Goal: Task Accomplishment & Management: Complete application form

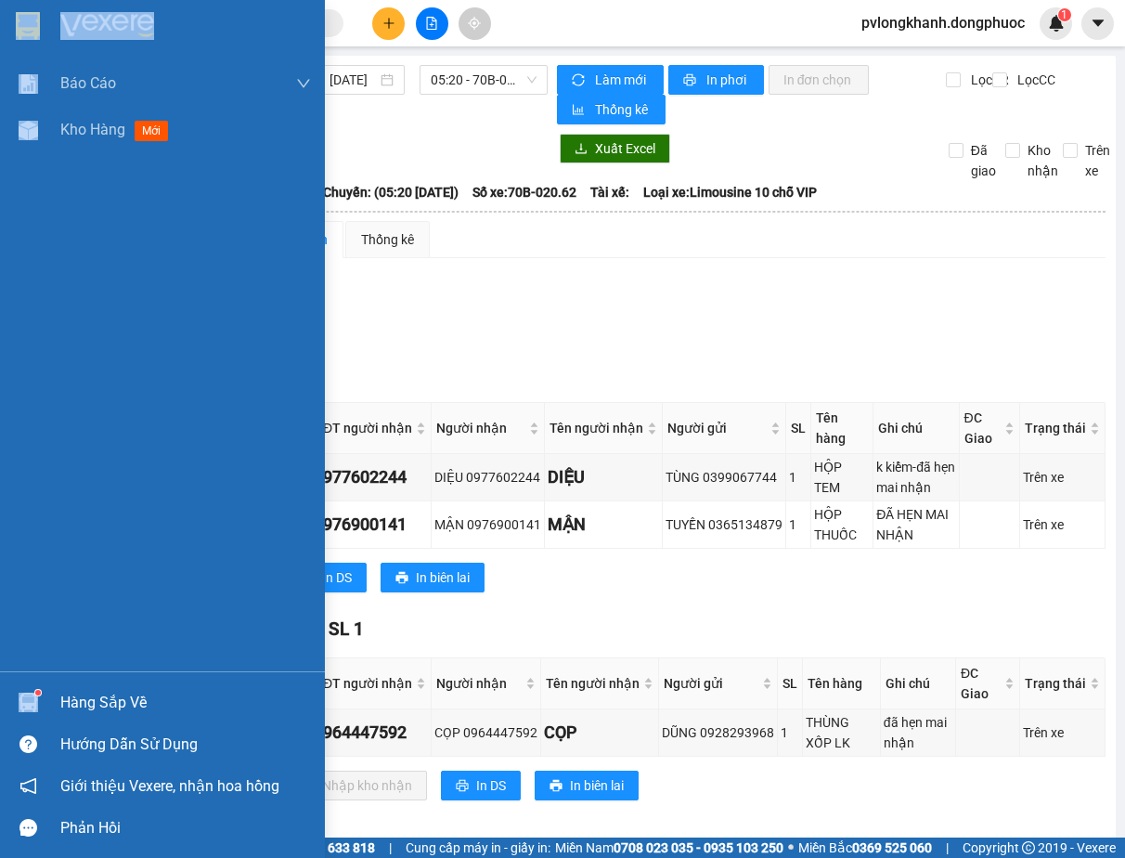
click at [71, 705] on div "Hàng sắp về" at bounding box center [185, 703] width 251 height 28
click at [71, 705] on div "Báo cáo Mẫu 1: Báo cáo dòng tiền Mẫu 1: Báo cáo dòng tiền theo nhân viên Mẫu 1:…" at bounding box center [162, 429] width 325 height 858
click at [85, 701] on div "Hàng sắp về" at bounding box center [185, 703] width 251 height 28
click at [85, 701] on div "Báo cáo Mẫu 1: Báo cáo dòng tiền Mẫu 1: Báo cáo dòng tiền theo nhân viên Mẫu 1:…" at bounding box center [162, 429] width 325 height 858
click at [85, 701] on div "Hàng sắp về" at bounding box center [185, 703] width 251 height 28
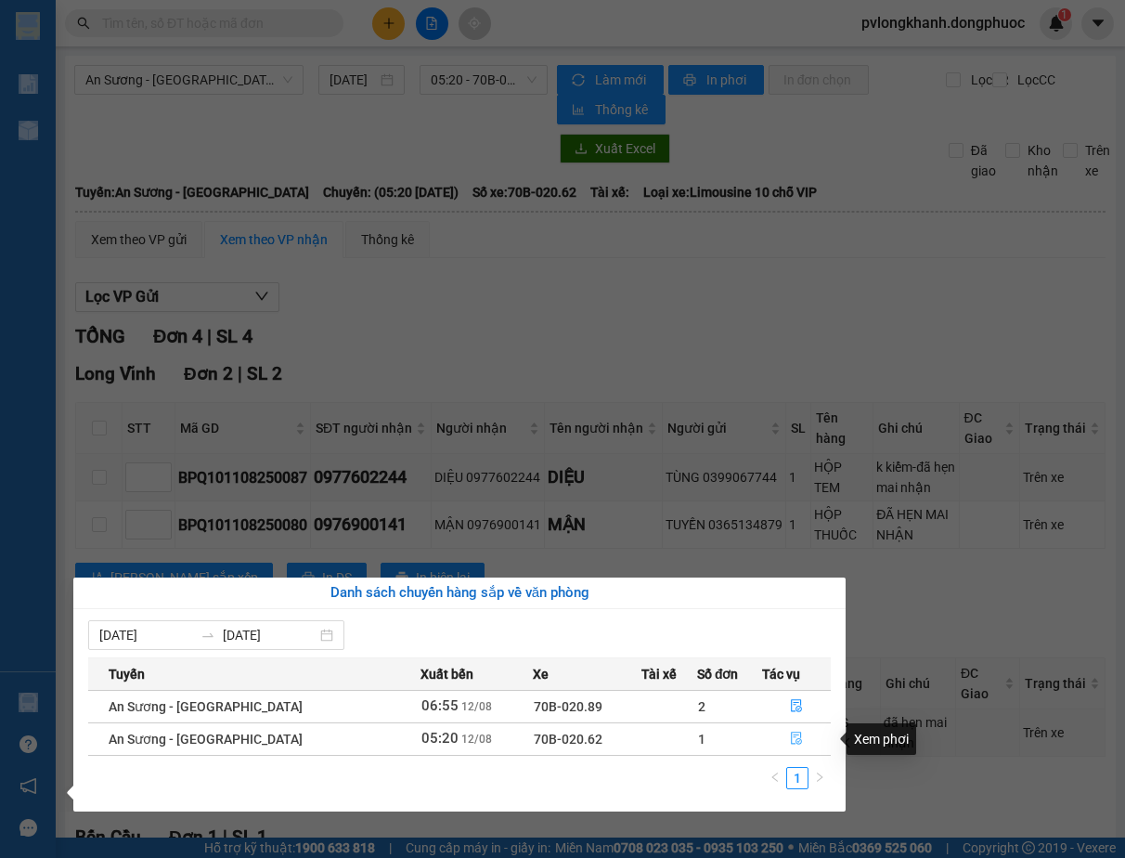
click at [790, 736] on icon "file-done" at bounding box center [796, 738] width 13 height 13
click at [788, 736] on div "1" at bounding box center [790, 732] width 19 height 20
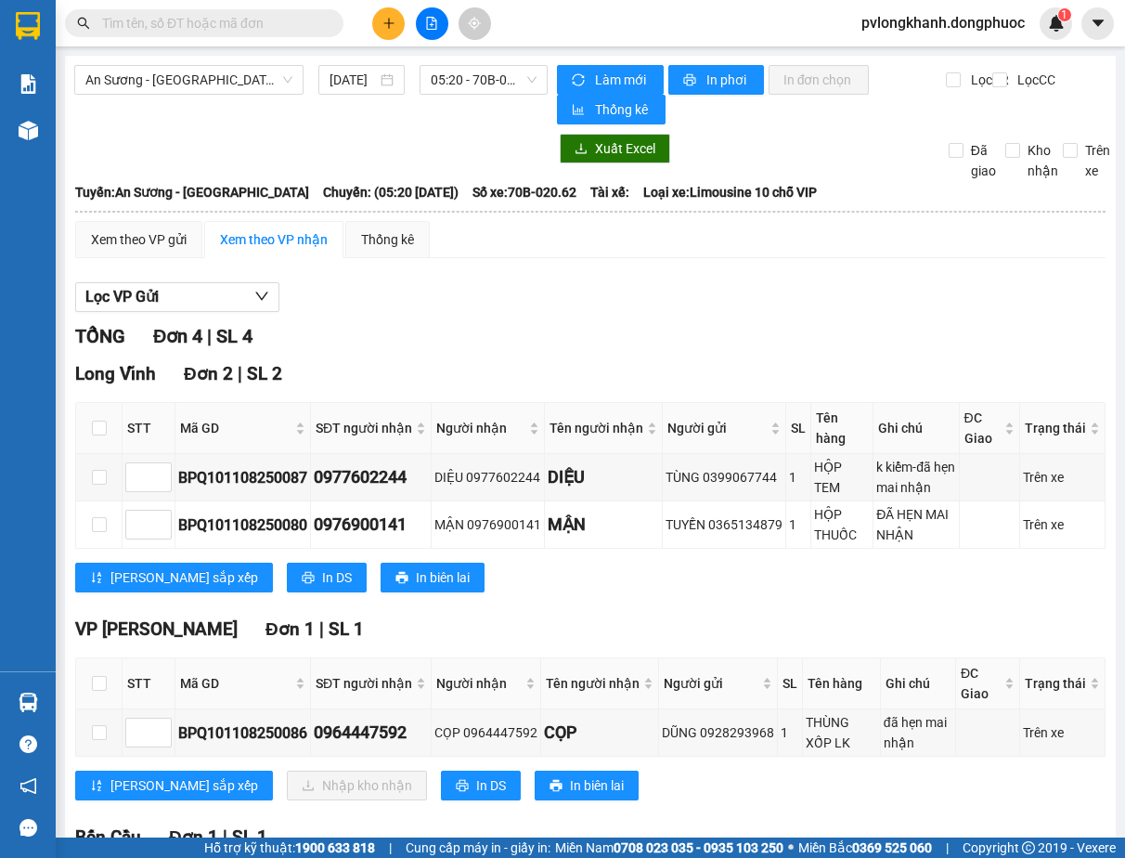
click at [100, 669] on th at bounding box center [99, 683] width 46 height 51
click at [97, 681] on input "checkbox" at bounding box center [99, 683] width 15 height 15
checkbox input "true"
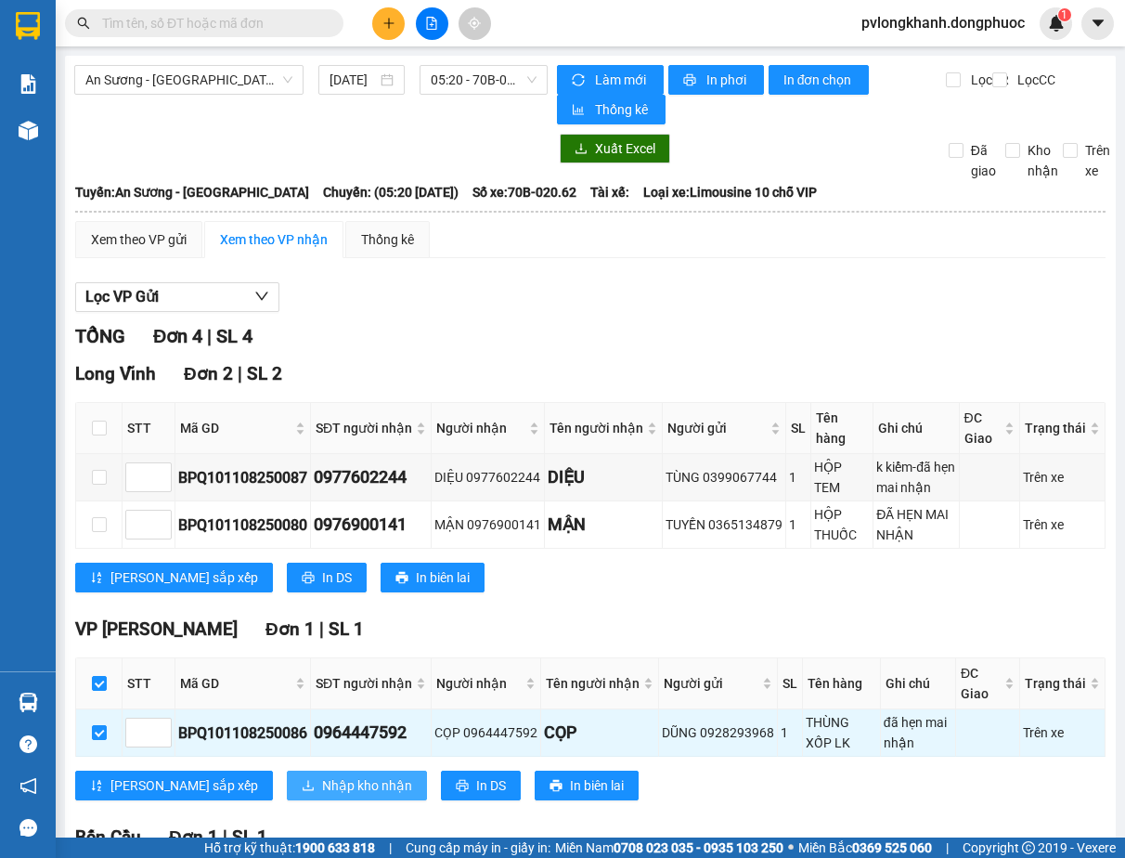
click at [322, 791] on span "Nhập kho nhận" at bounding box center [367, 785] width 90 height 20
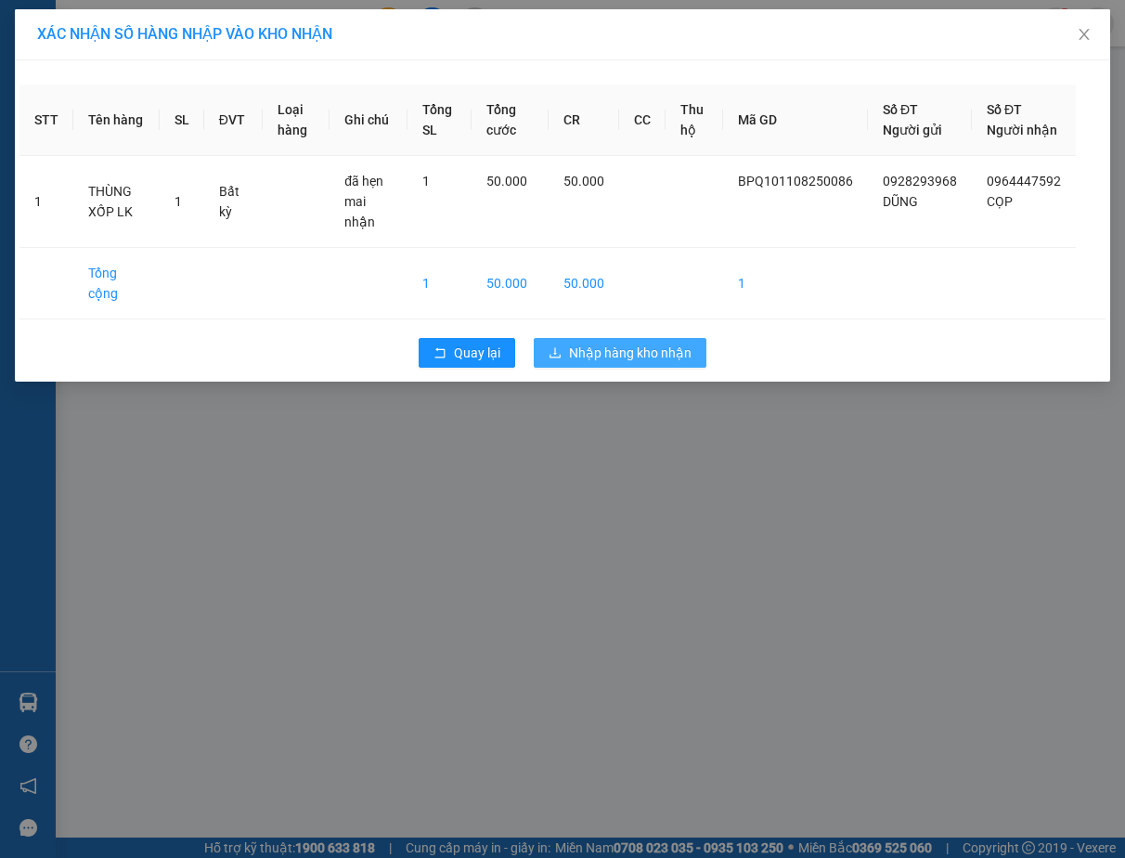
click at [654, 343] on span "Nhập hàng kho nhận" at bounding box center [630, 353] width 123 height 20
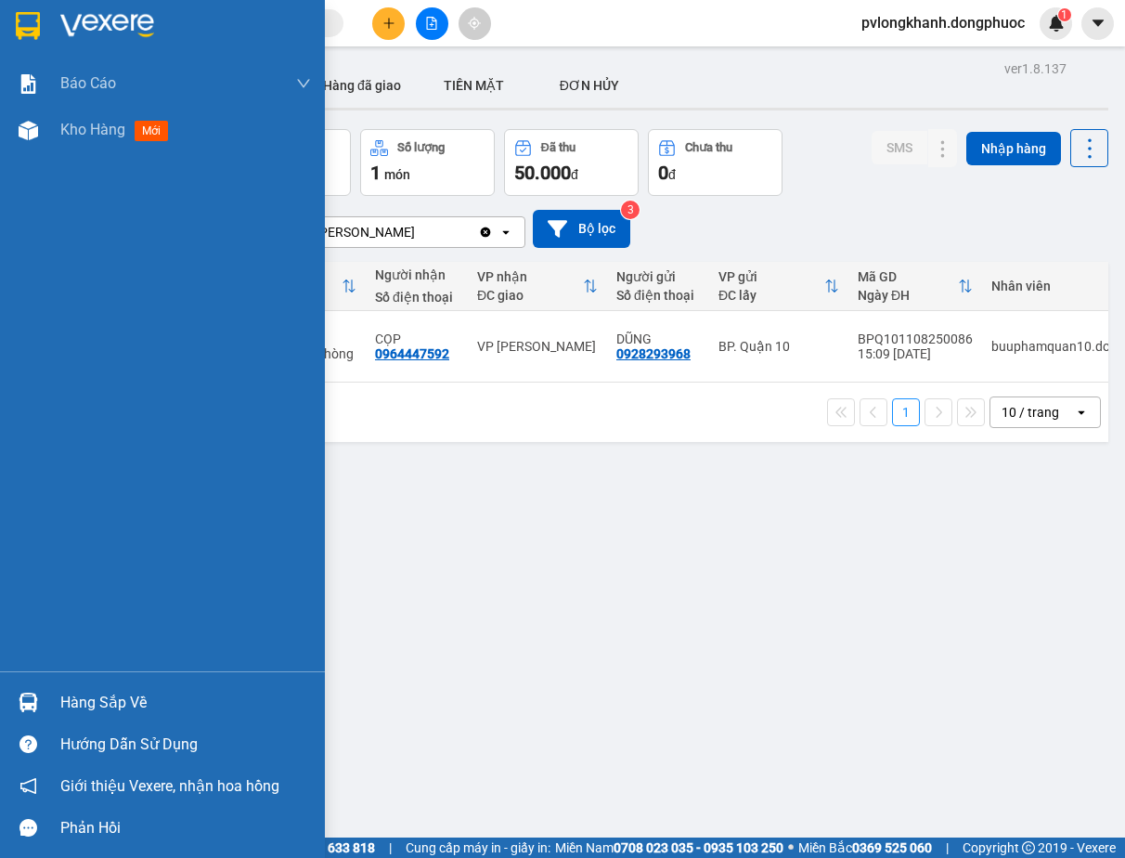
click at [82, 701] on div "Hàng sắp về" at bounding box center [185, 703] width 251 height 28
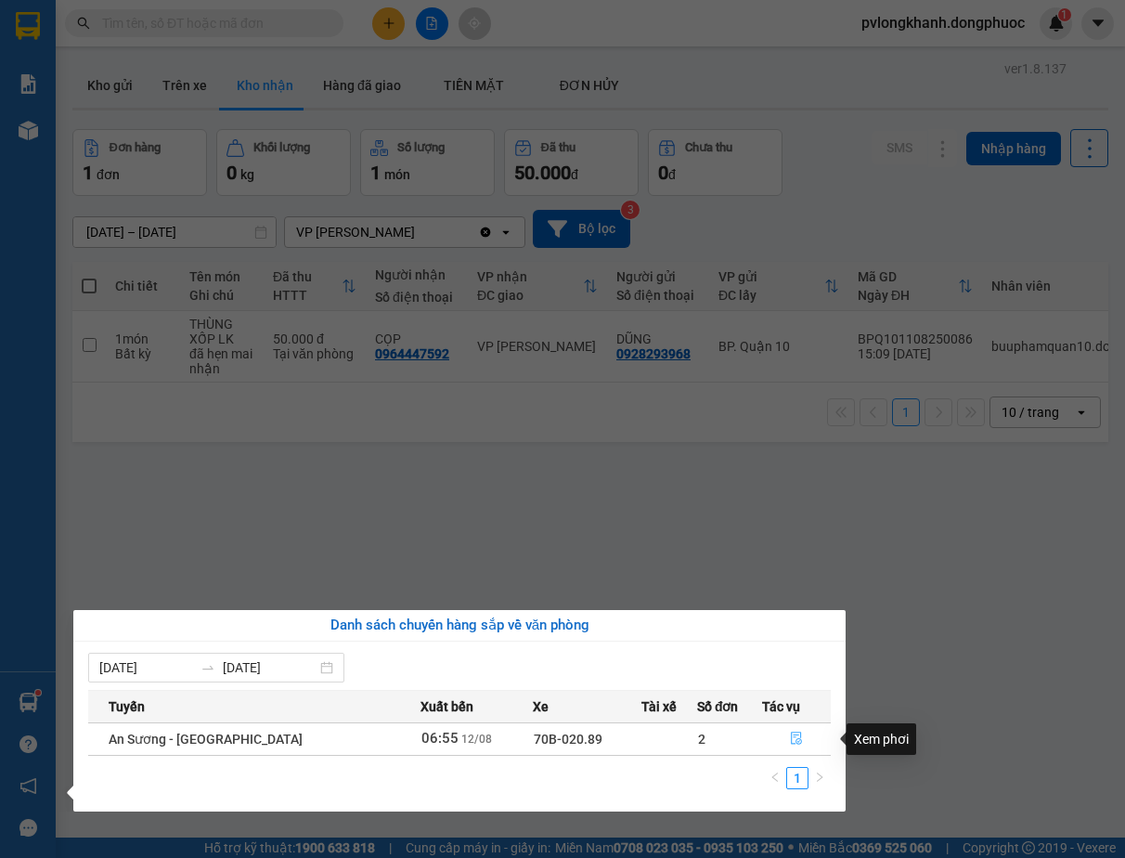
click at [790, 740] on icon "file-done" at bounding box center [796, 738] width 13 height 13
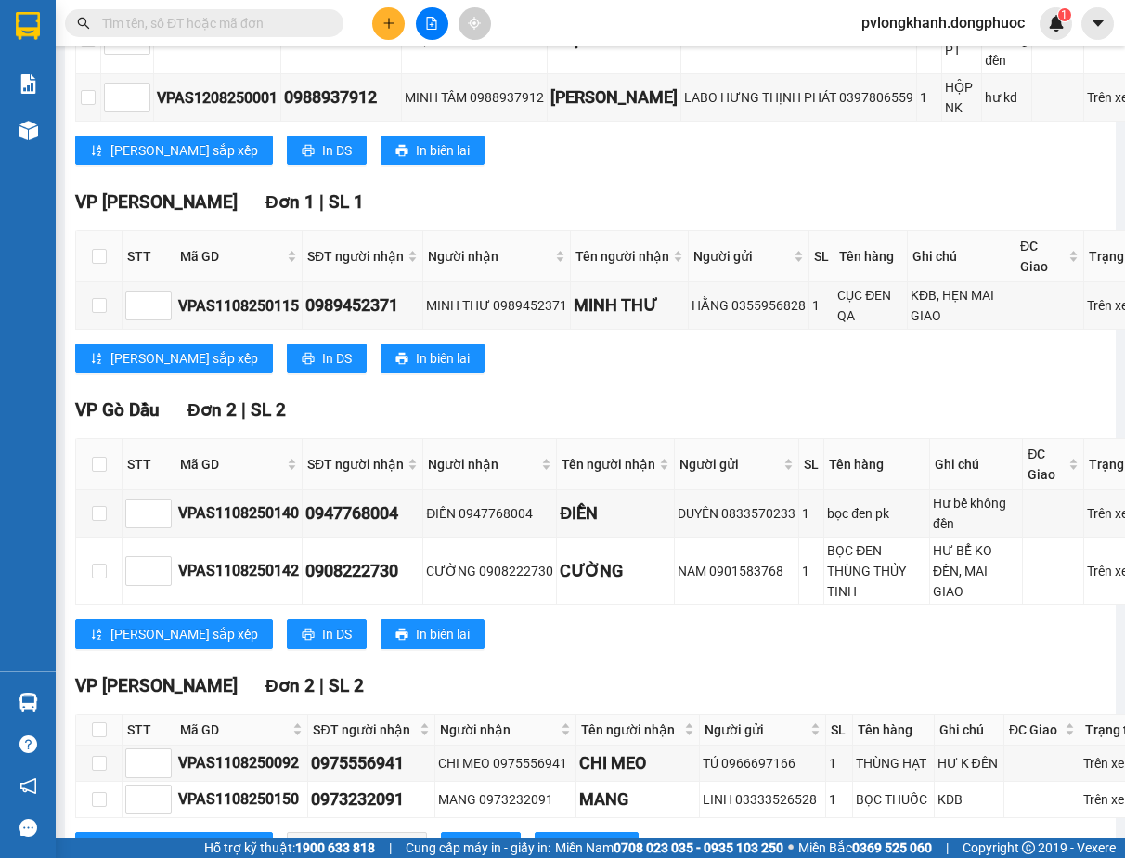
scroll to position [585, 0]
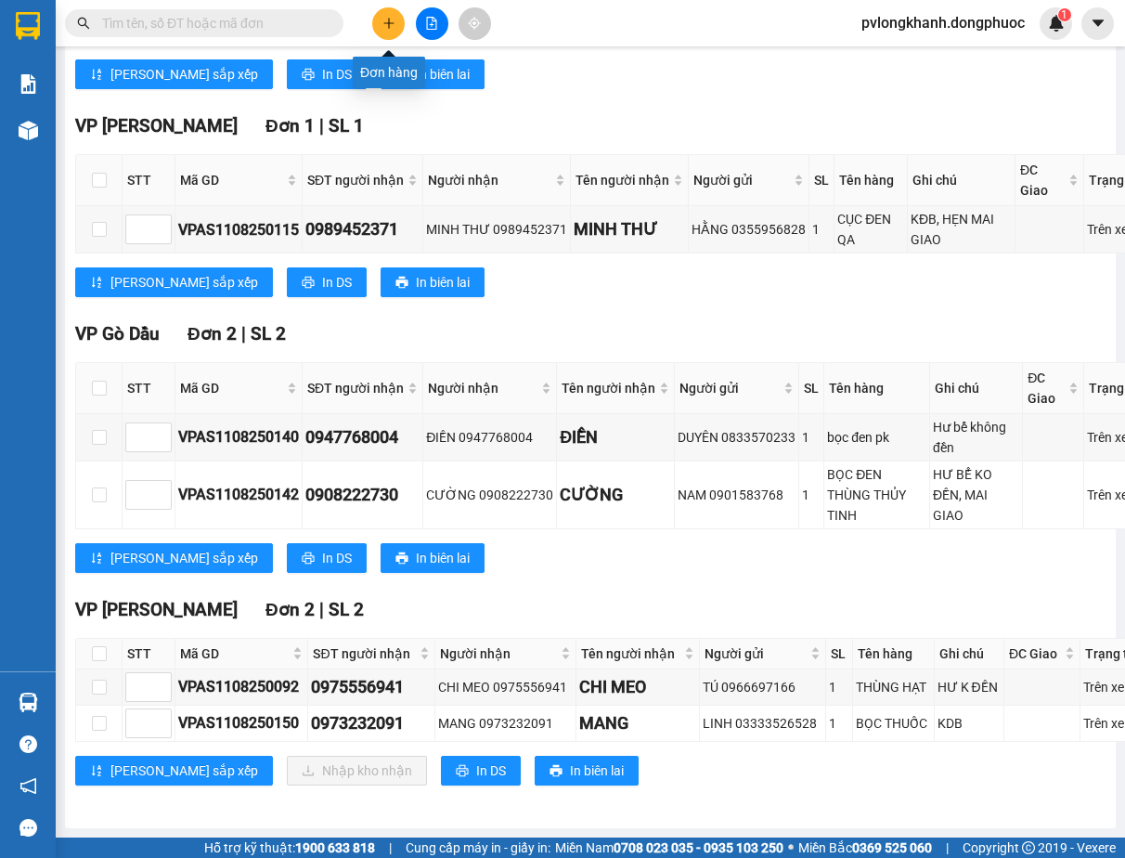
click at [388, 15] on button at bounding box center [388, 23] width 32 height 32
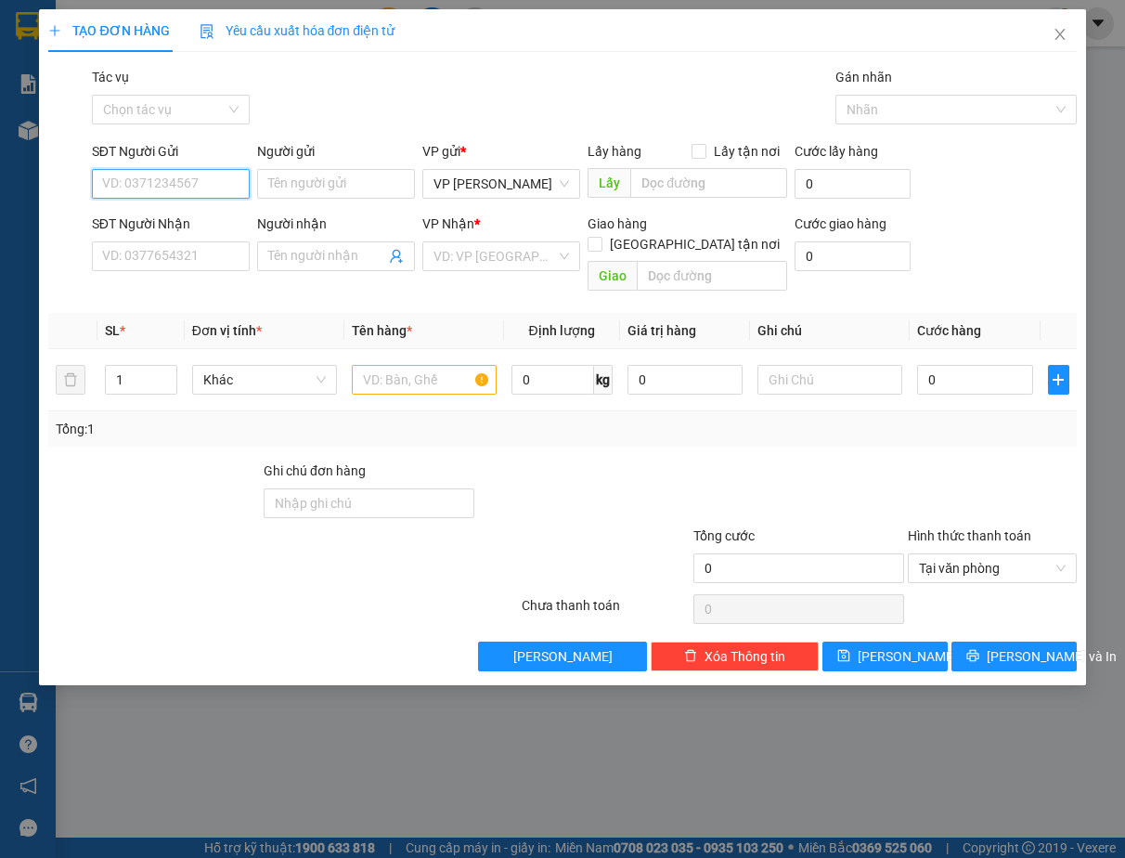
click at [186, 188] on input "SĐT Người Gửi" at bounding box center [171, 184] width 158 height 30
type input "0938266812"
click at [318, 190] on input "Người gửi" at bounding box center [336, 184] width 158 height 30
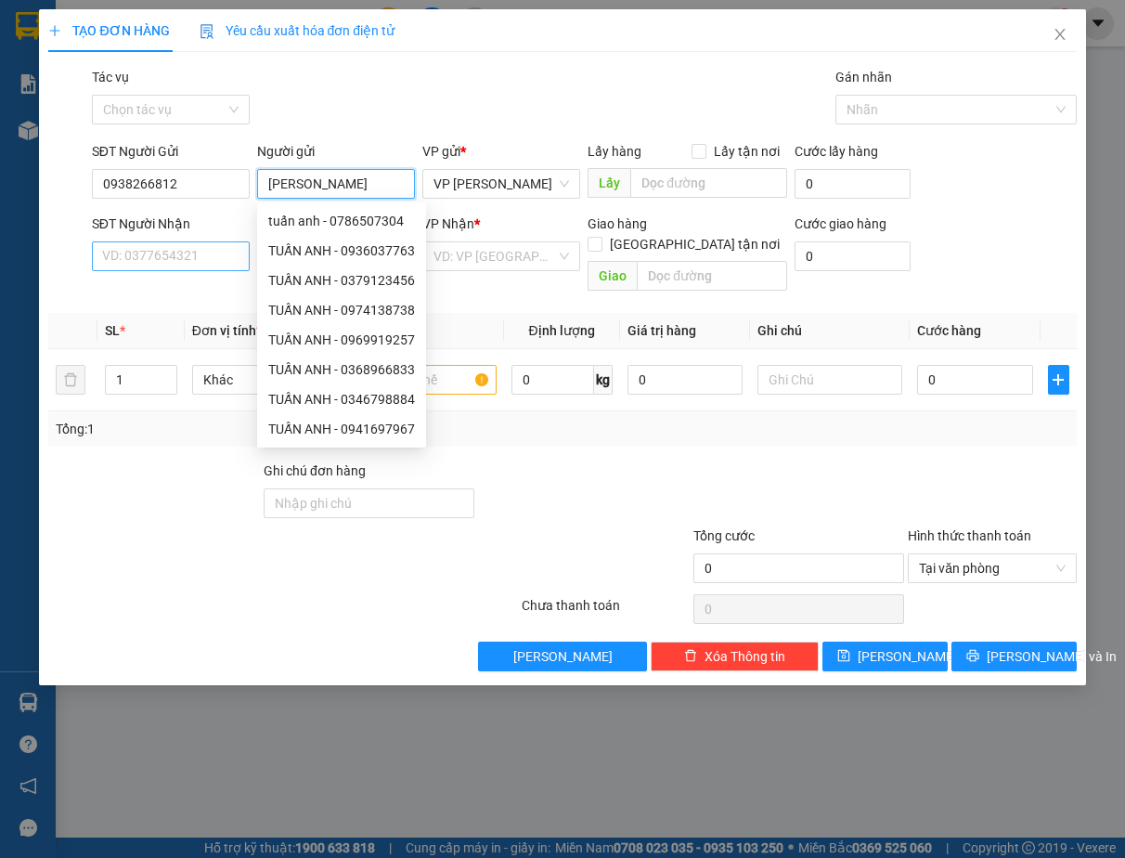
type input "[PERSON_NAME]"
click at [159, 255] on input "SĐT Người Nhận" at bounding box center [171, 256] width 158 height 30
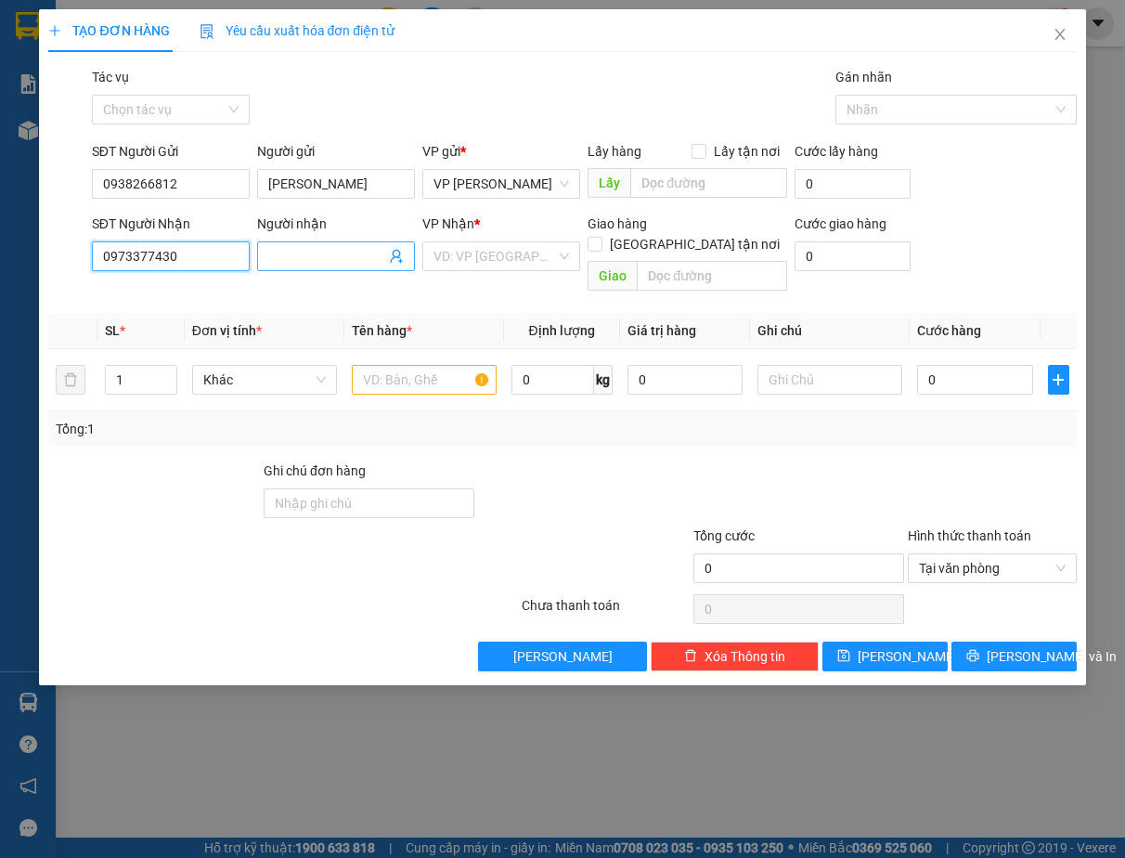
type input "0973377430"
click at [325, 256] on input "Người nhận" at bounding box center [326, 256] width 117 height 20
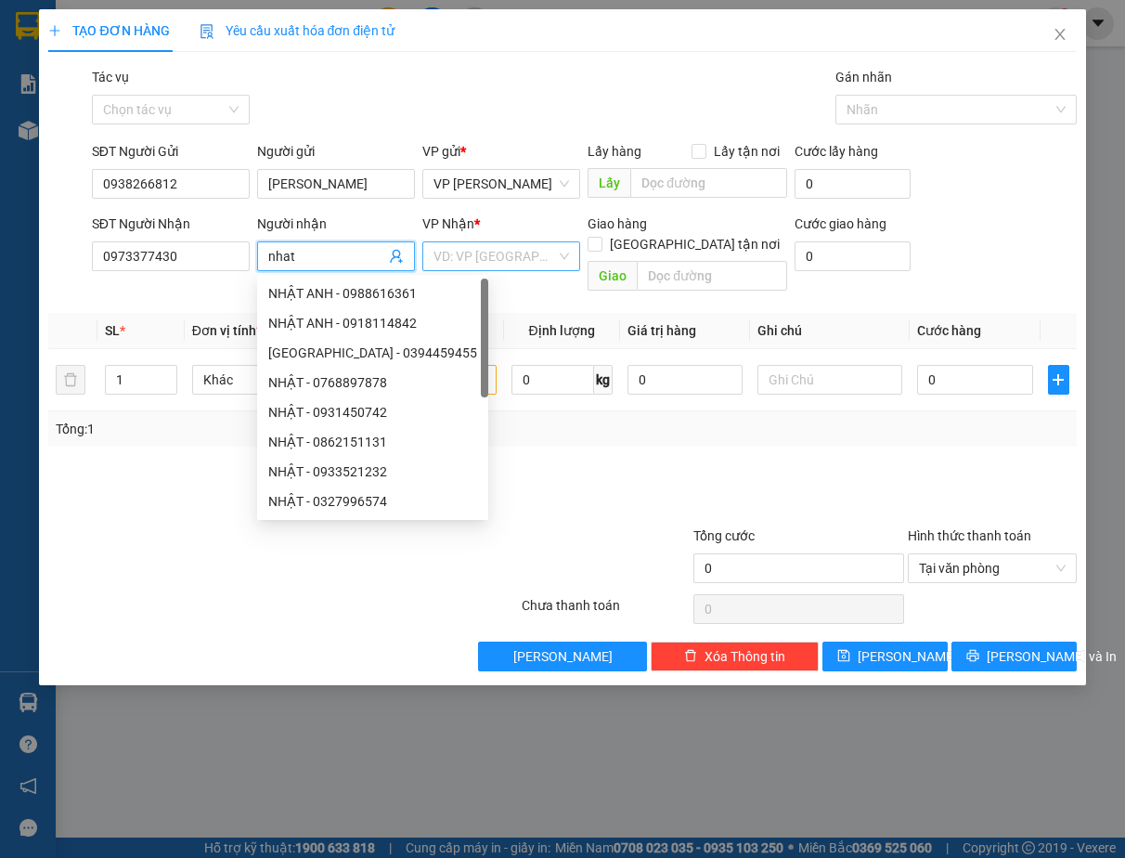
type input "nhat"
click at [472, 266] on input "search" at bounding box center [495, 256] width 123 height 28
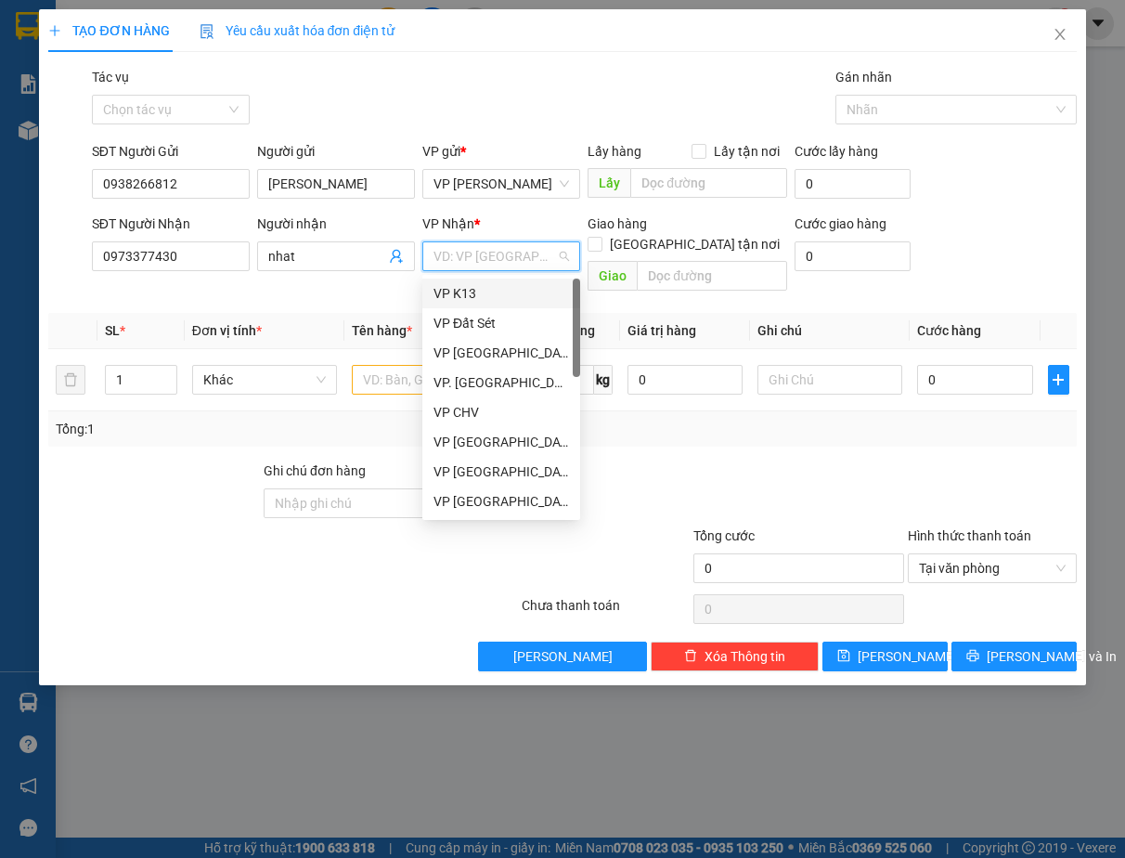
type input "q"
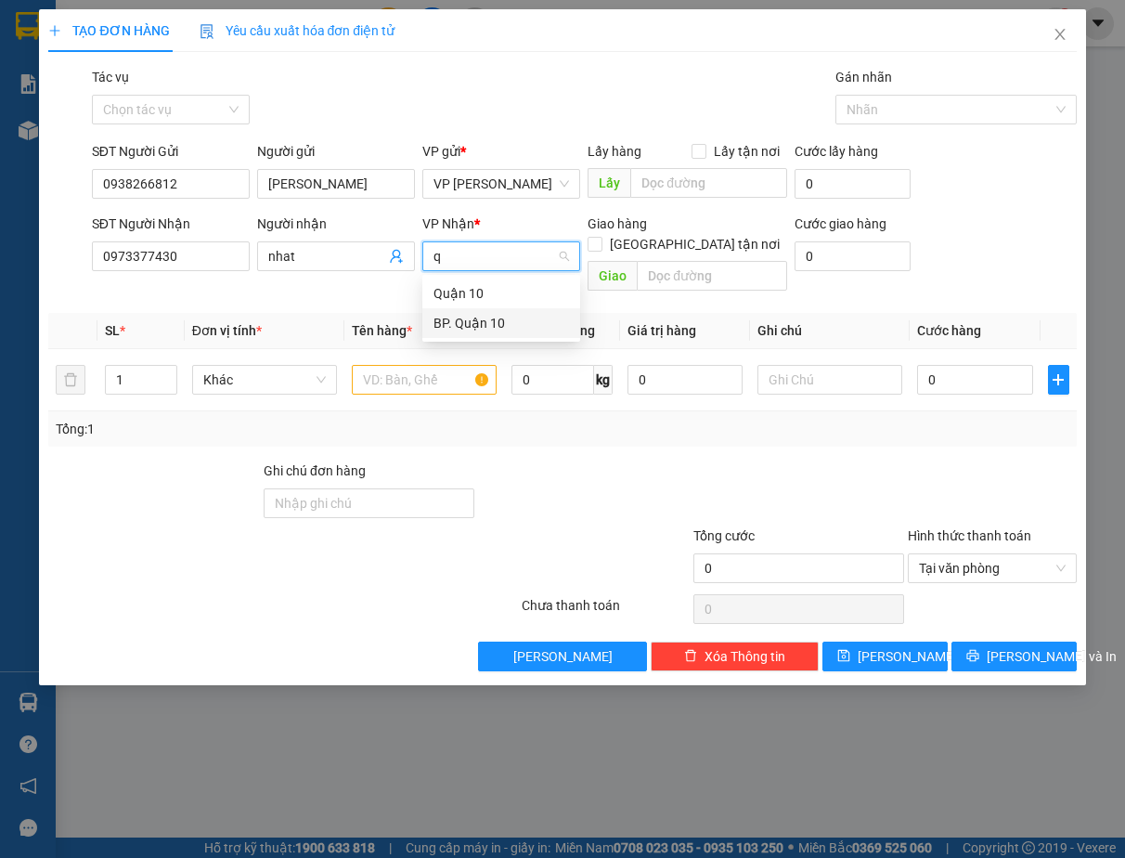
click at [490, 318] on div "BP. Quận 10" at bounding box center [502, 323] width 136 height 20
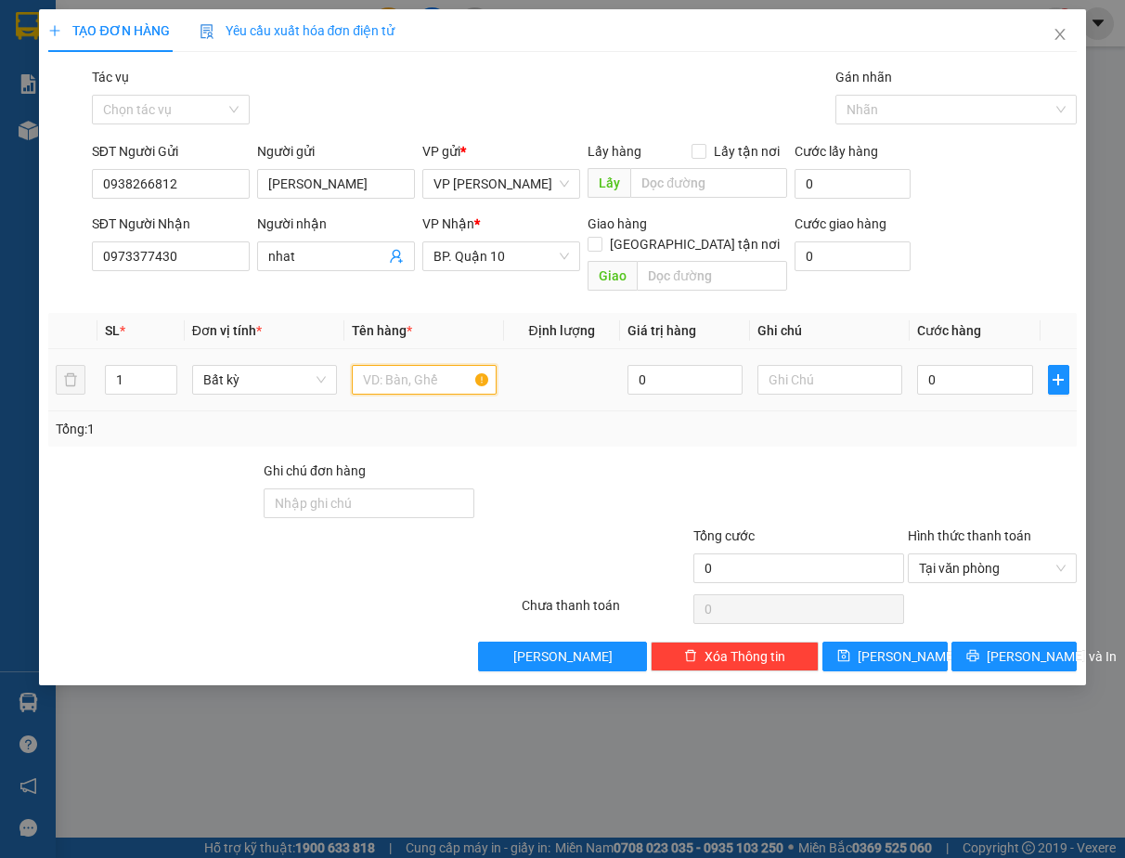
click at [439, 365] on input "text" at bounding box center [424, 380] width 145 height 30
type input "thung xop ca canh"
click at [831, 365] on input "text" at bounding box center [830, 380] width 145 height 30
type input "kdb"
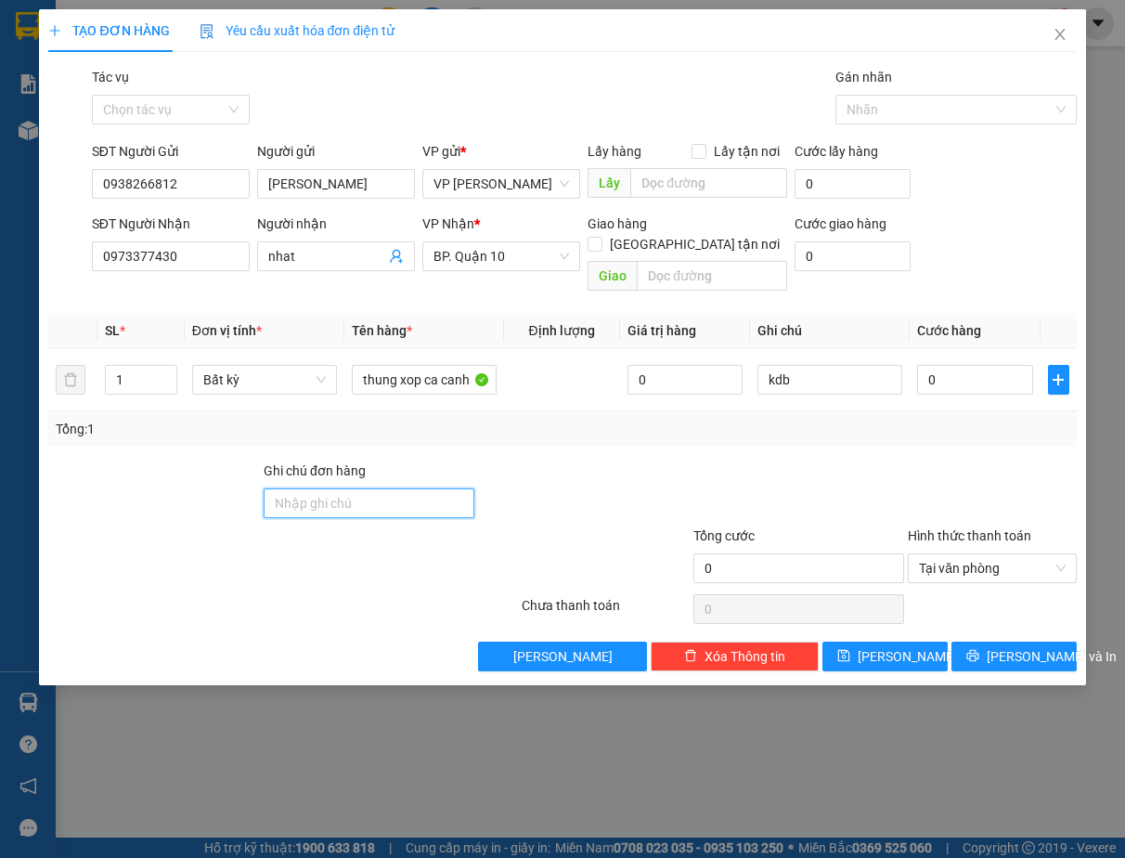
click at [329, 488] on input "Ghi chú đơn hàng" at bounding box center [369, 503] width 211 height 30
type input "kdb"
click at [981, 365] on input "0" at bounding box center [975, 380] width 116 height 30
type input "5"
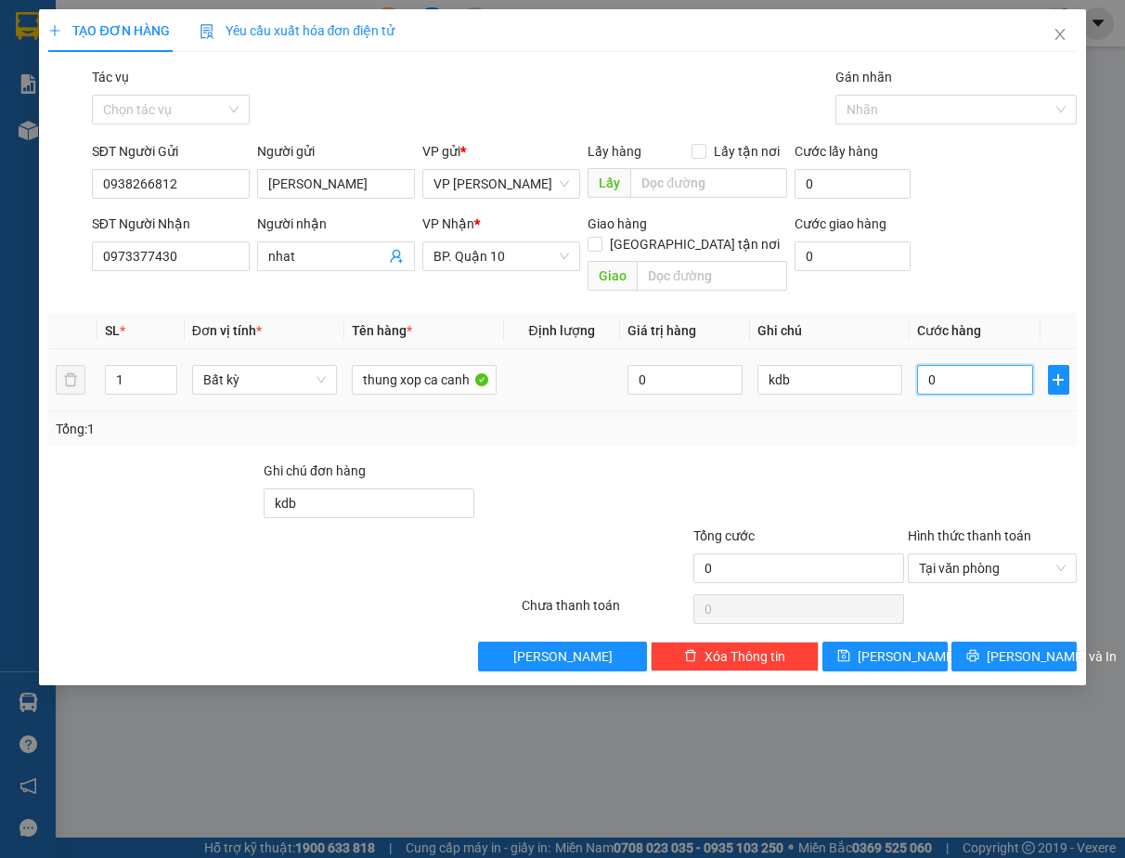
type input "5"
type input "50"
type input "50.000"
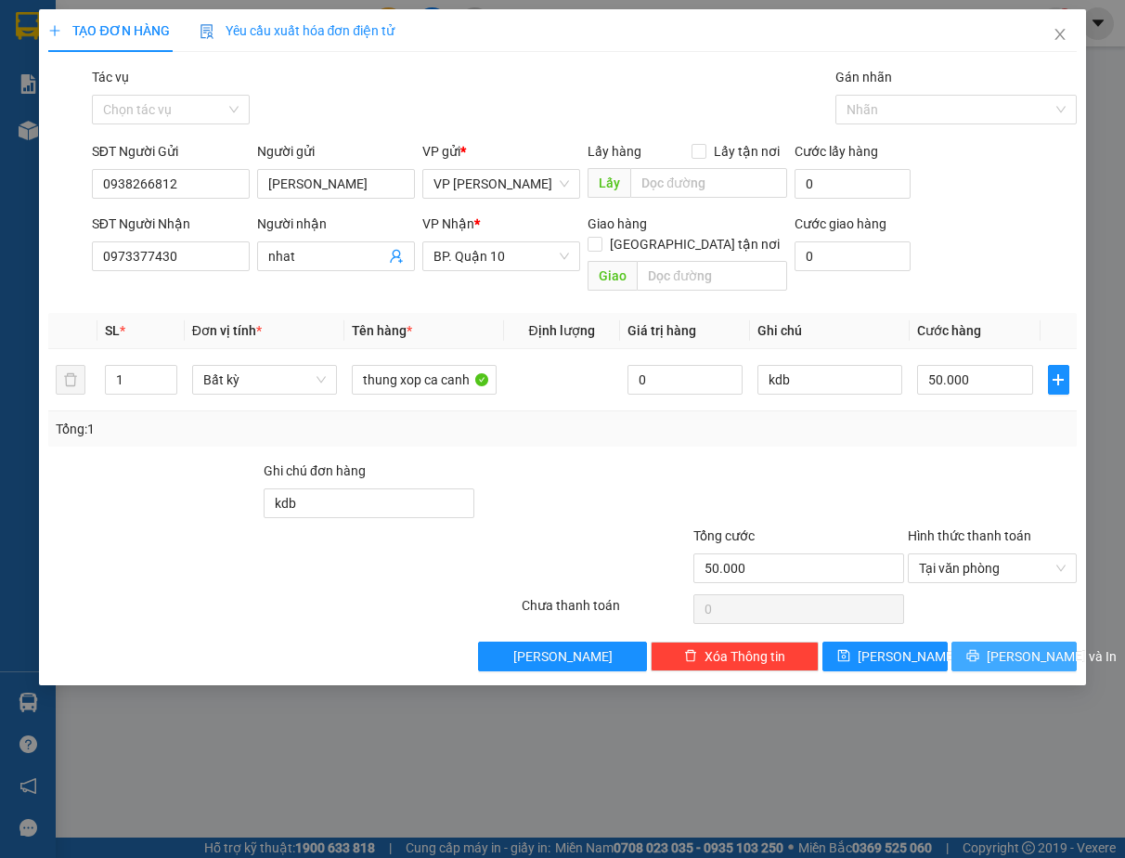
click at [980, 649] on icon "printer" at bounding box center [973, 655] width 13 height 13
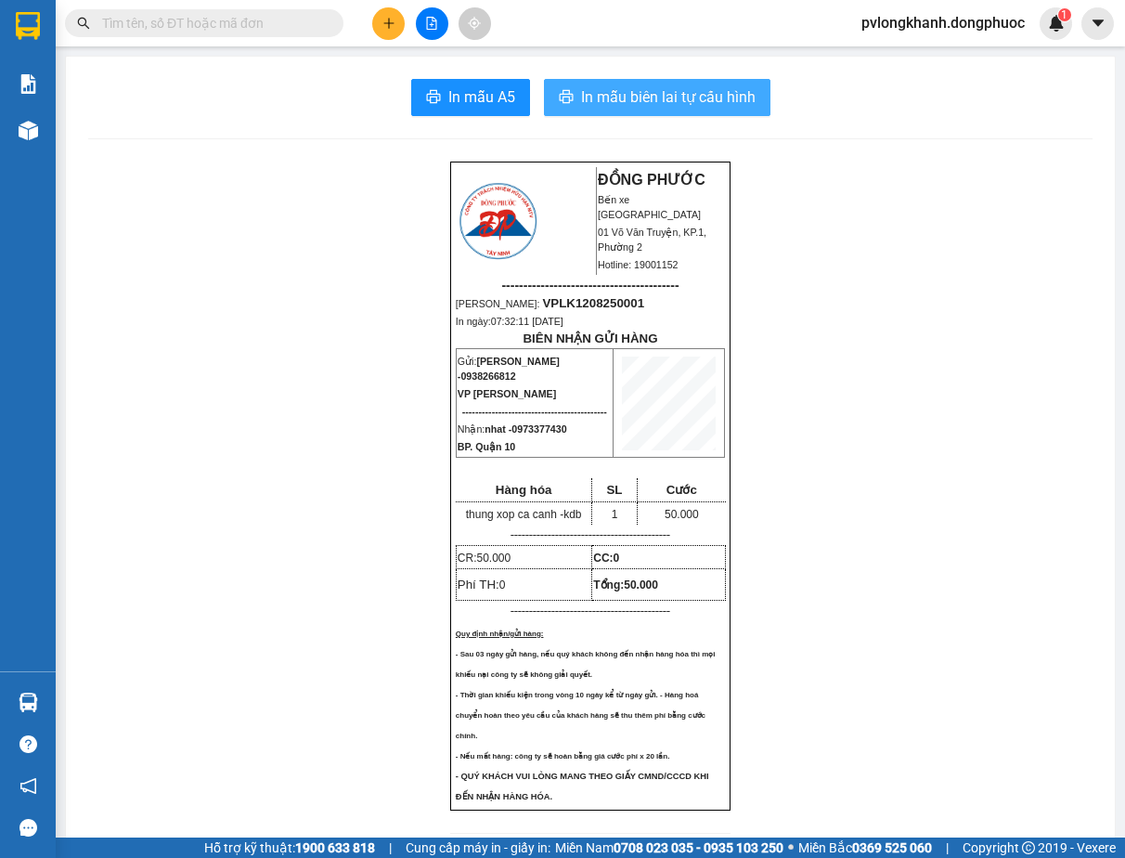
click at [689, 95] on span "In mẫu biên lai tự cấu hình" at bounding box center [668, 96] width 175 height 23
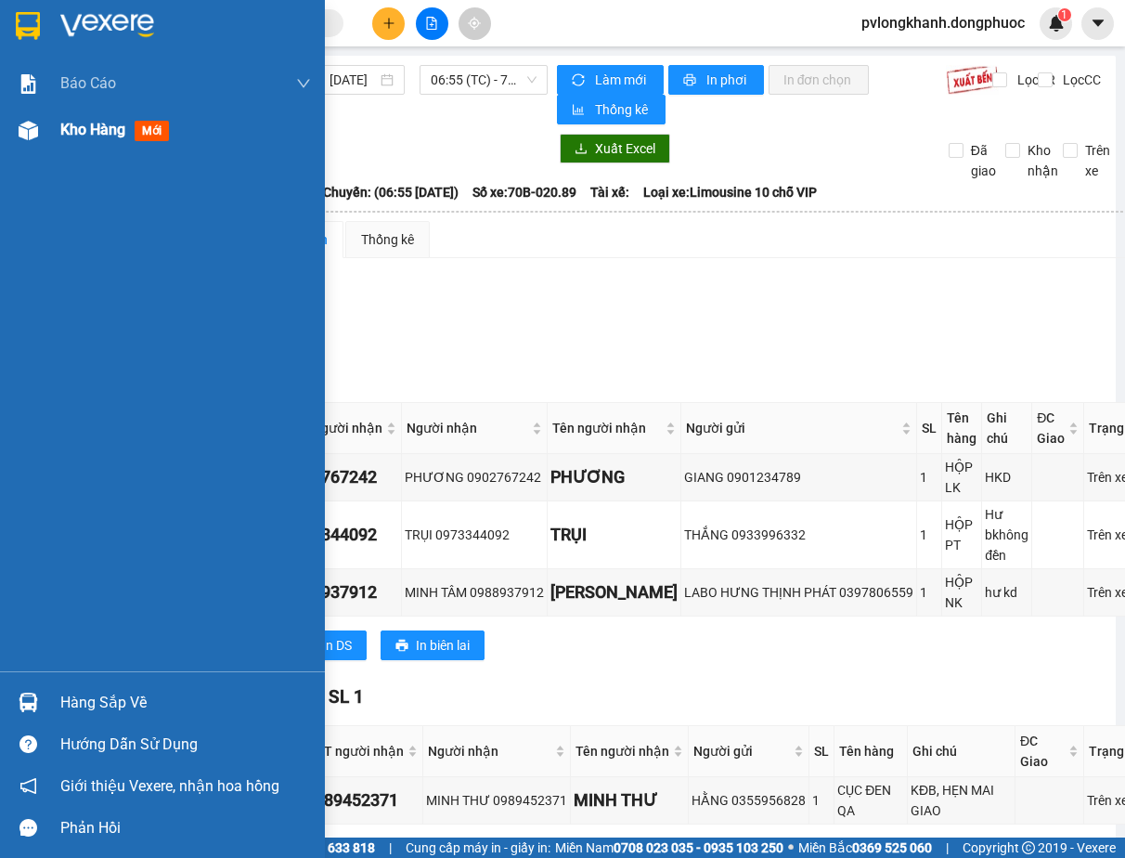
click at [97, 123] on span "Kho hàng" at bounding box center [92, 130] width 65 height 18
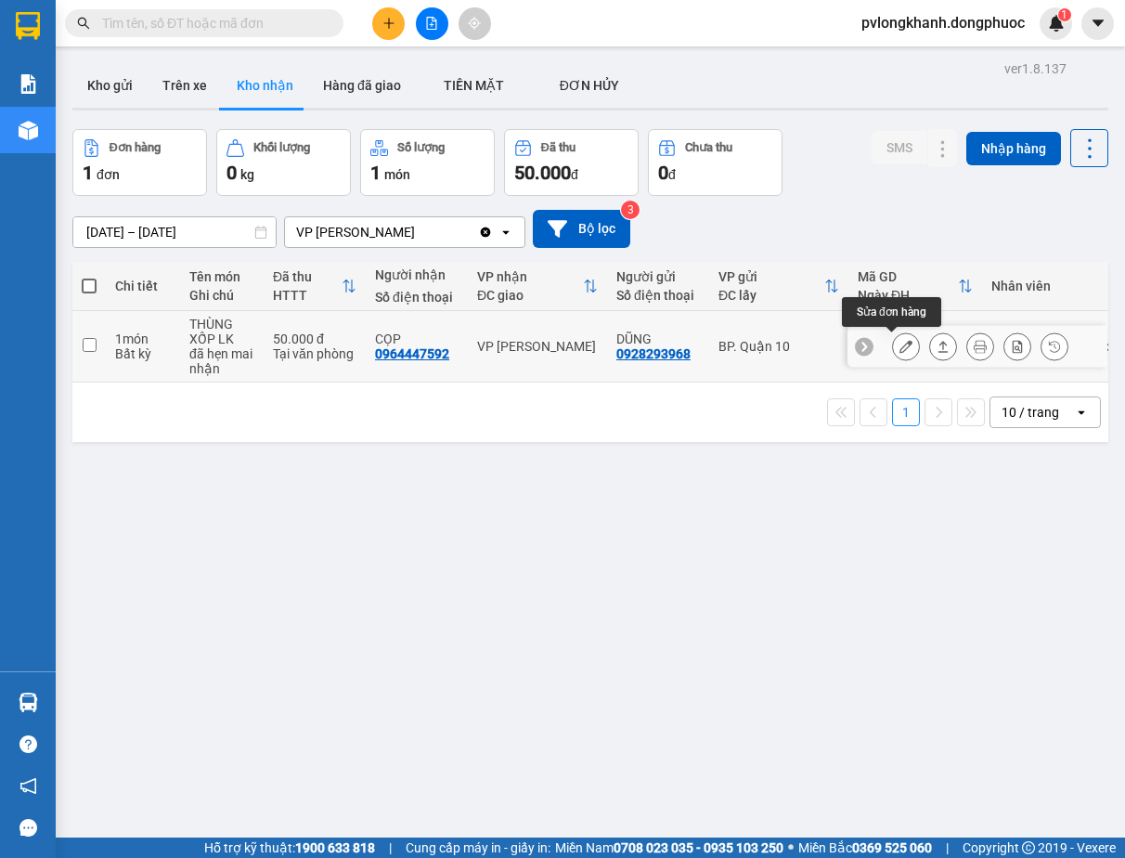
click at [893, 335] on button at bounding box center [906, 347] width 26 height 32
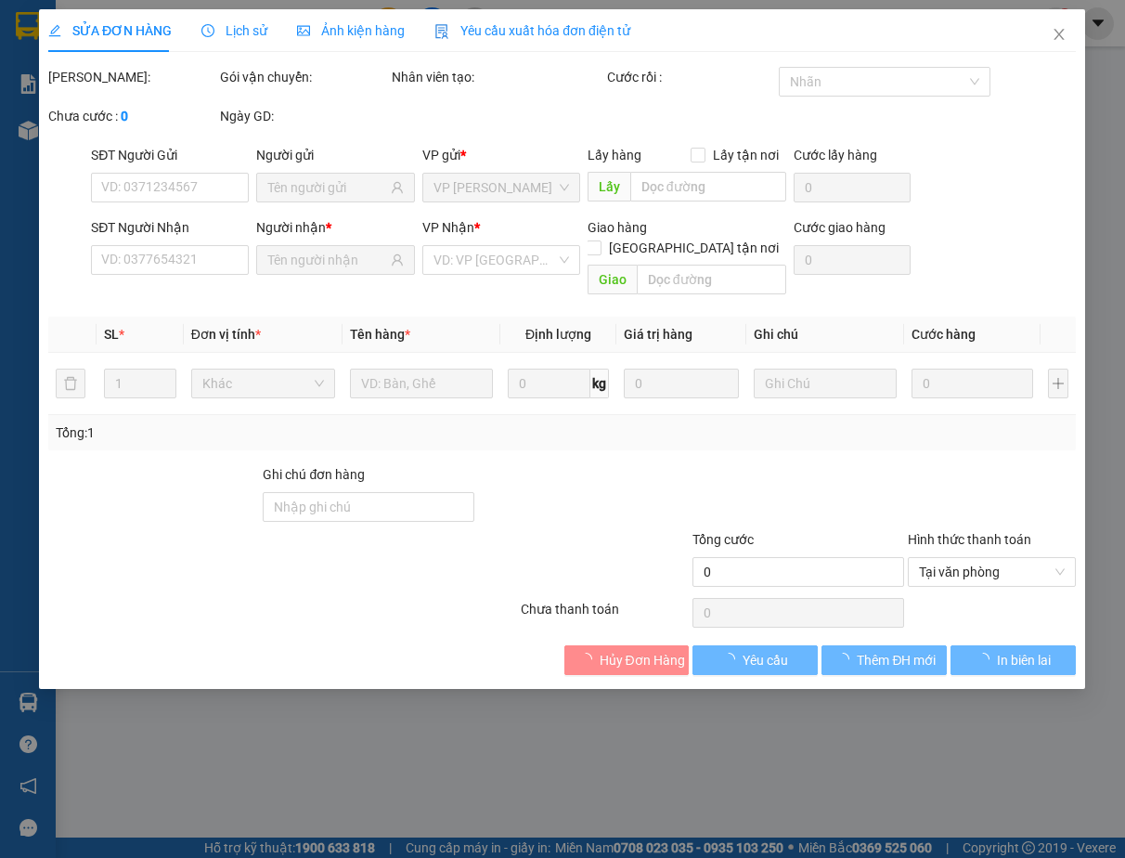
type input "0928293968"
type input "DŨNG"
type input "0964447592"
type input "CỌP"
type input "50.000"
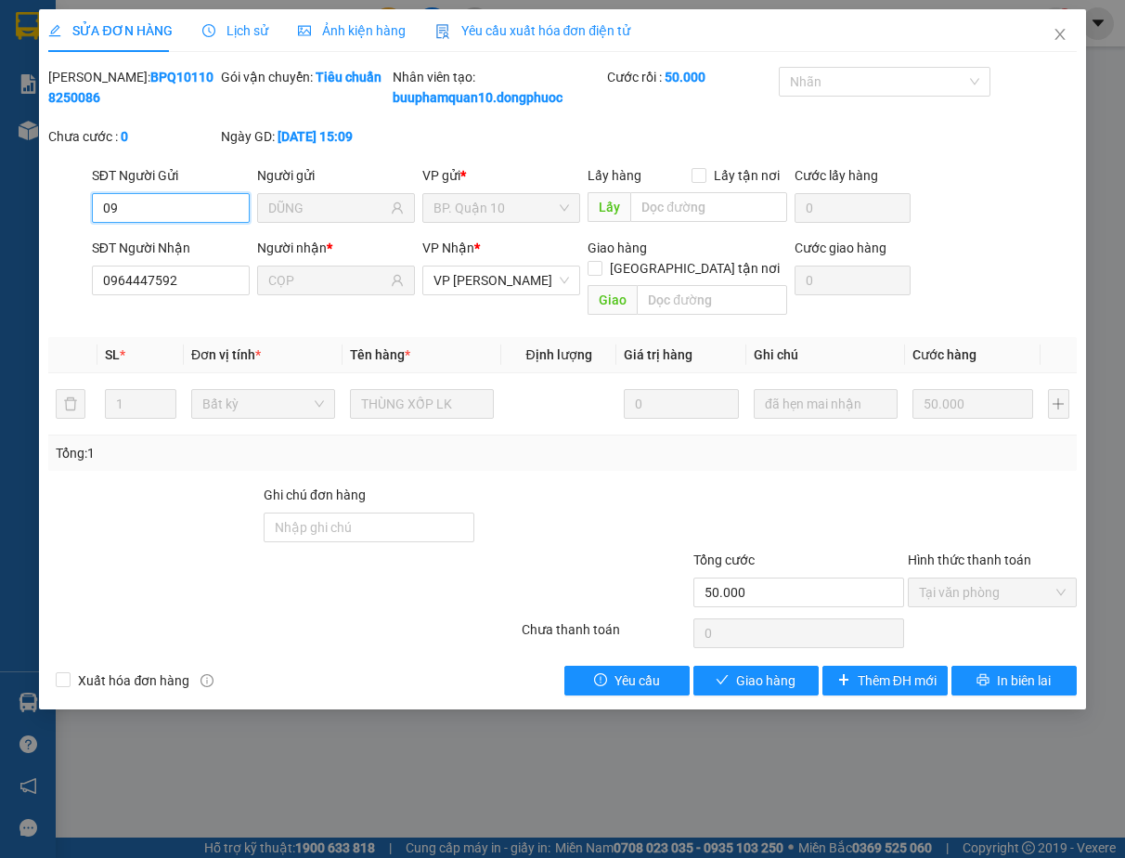
type input "0"
click at [201, 294] on input "0964447592" at bounding box center [171, 281] width 158 height 30
click at [201, 223] on input "SĐT Người Gửi" at bounding box center [171, 208] width 158 height 30
type input "0"
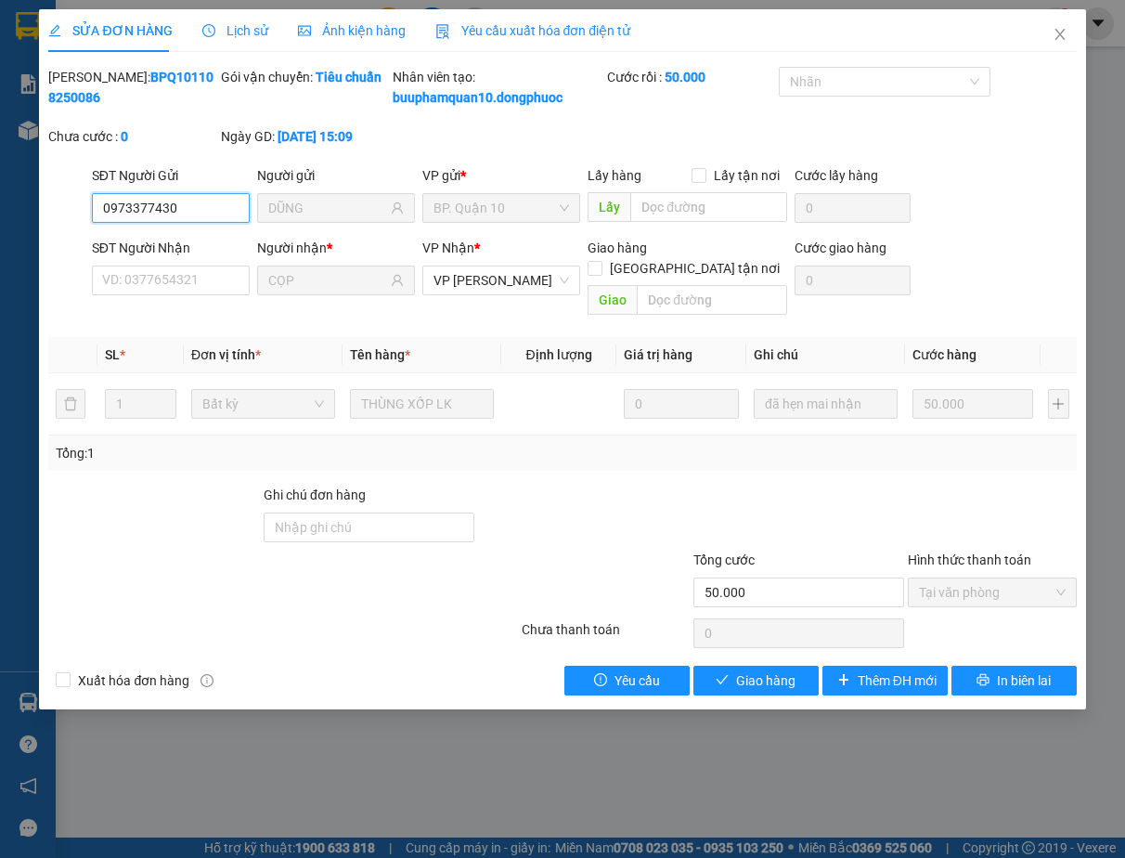
type input "0973377430"
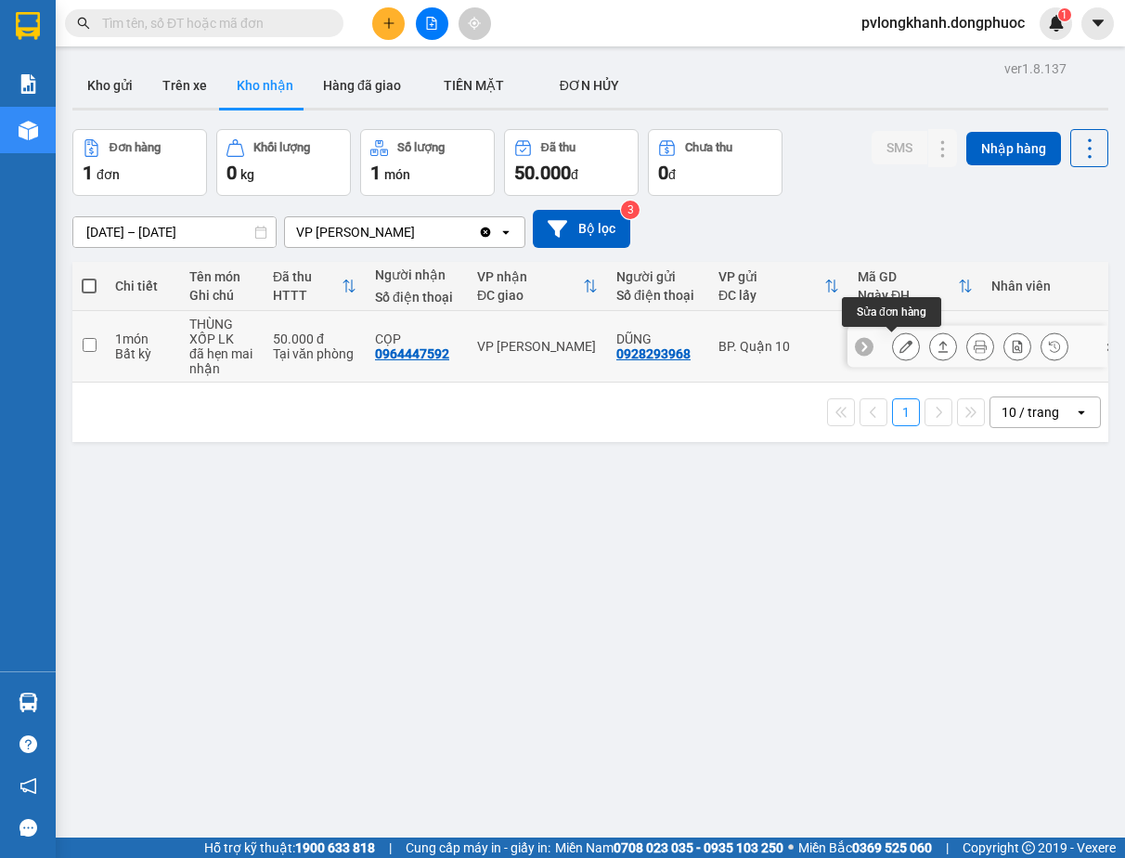
click at [893, 343] on button at bounding box center [906, 347] width 26 height 32
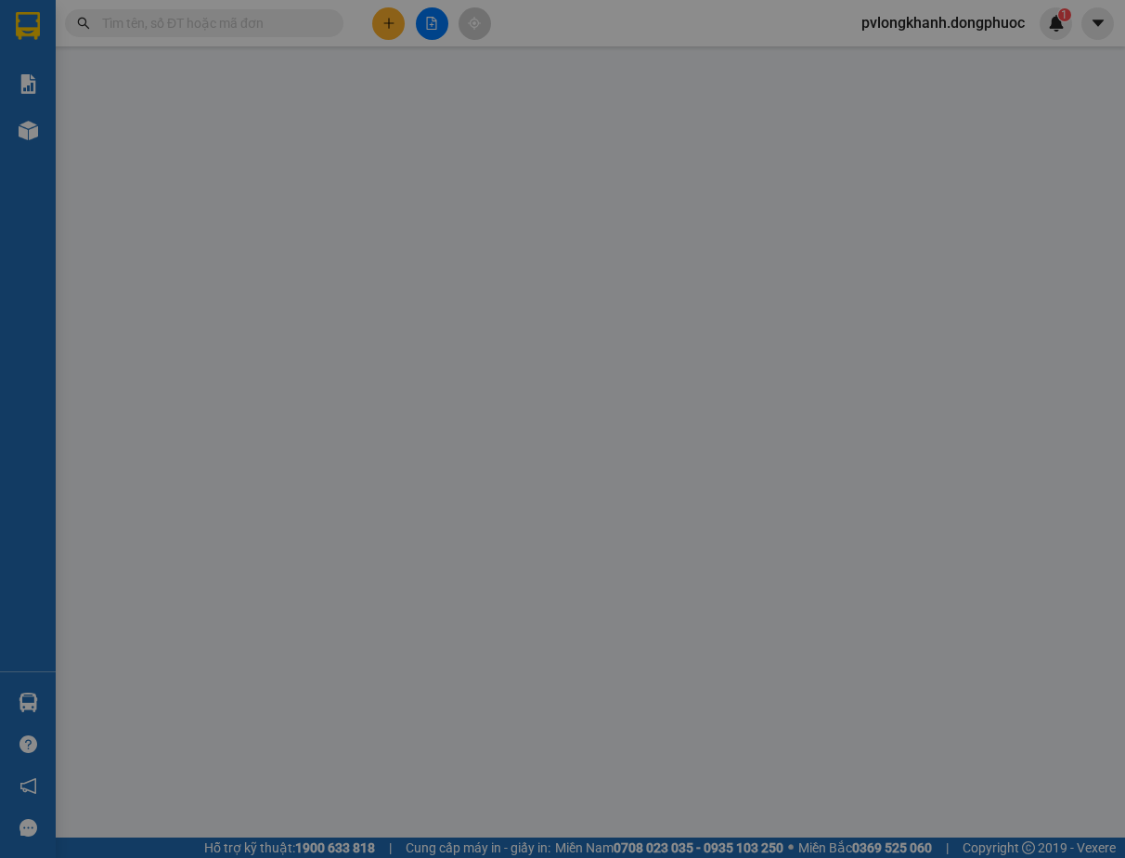
type input "0928293968"
type input "DŨNG"
type input "0964447592"
type input "CỌP"
type input "50.000"
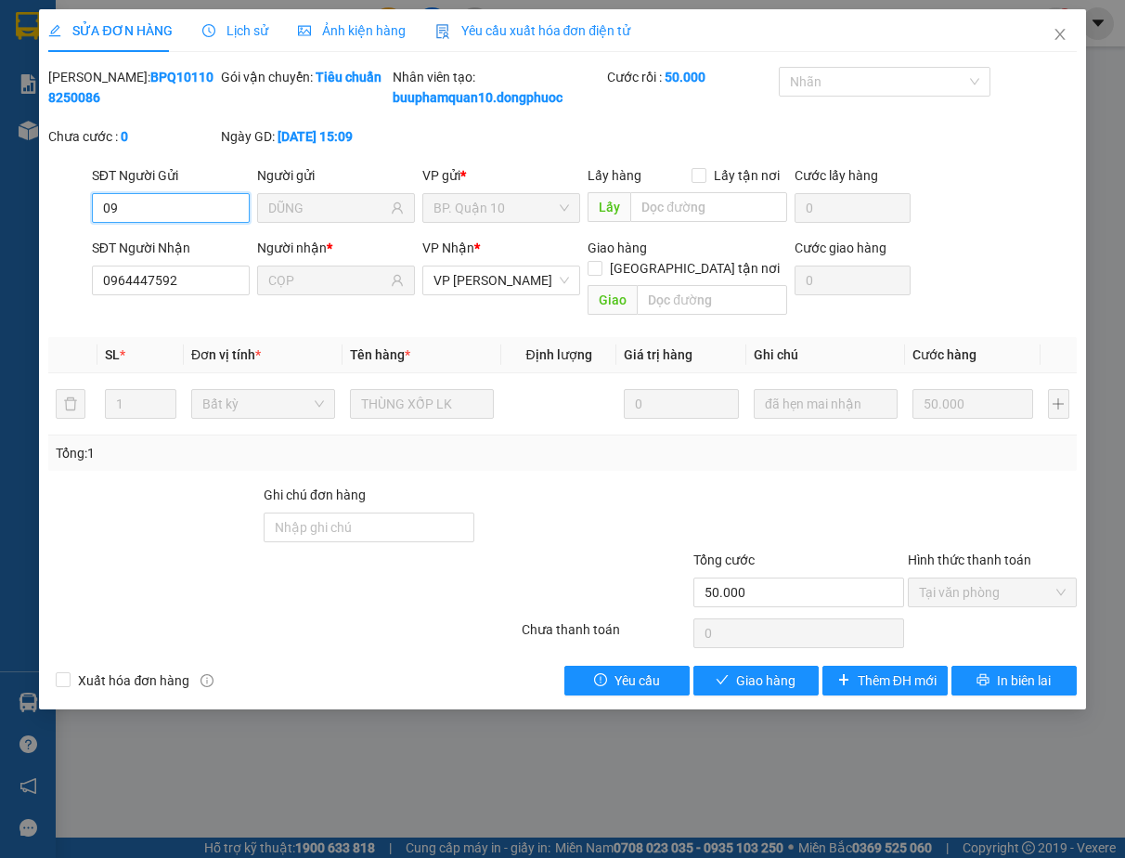
type input "0"
click at [203, 295] on input "0964447592" at bounding box center [171, 281] width 158 height 30
type input "0"
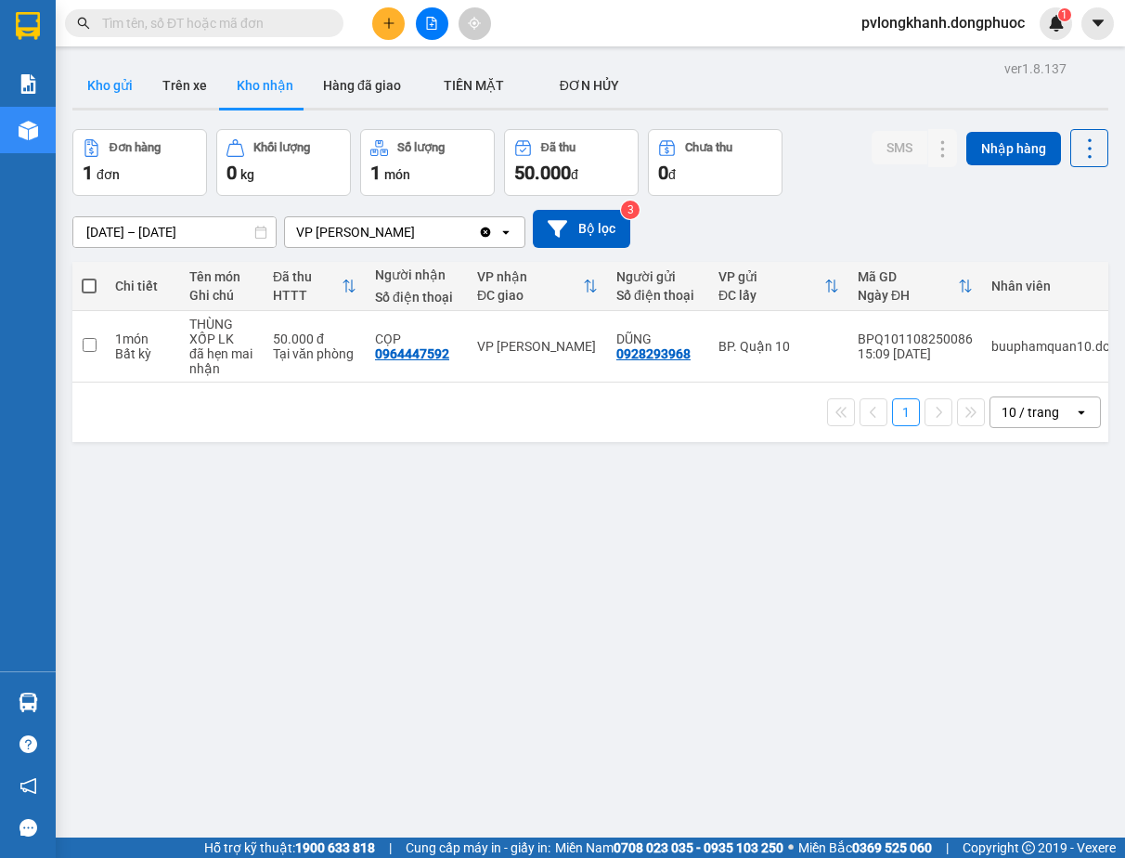
click at [117, 81] on button "Kho gửi" at bounding box center [109, 85] width 75 height 45
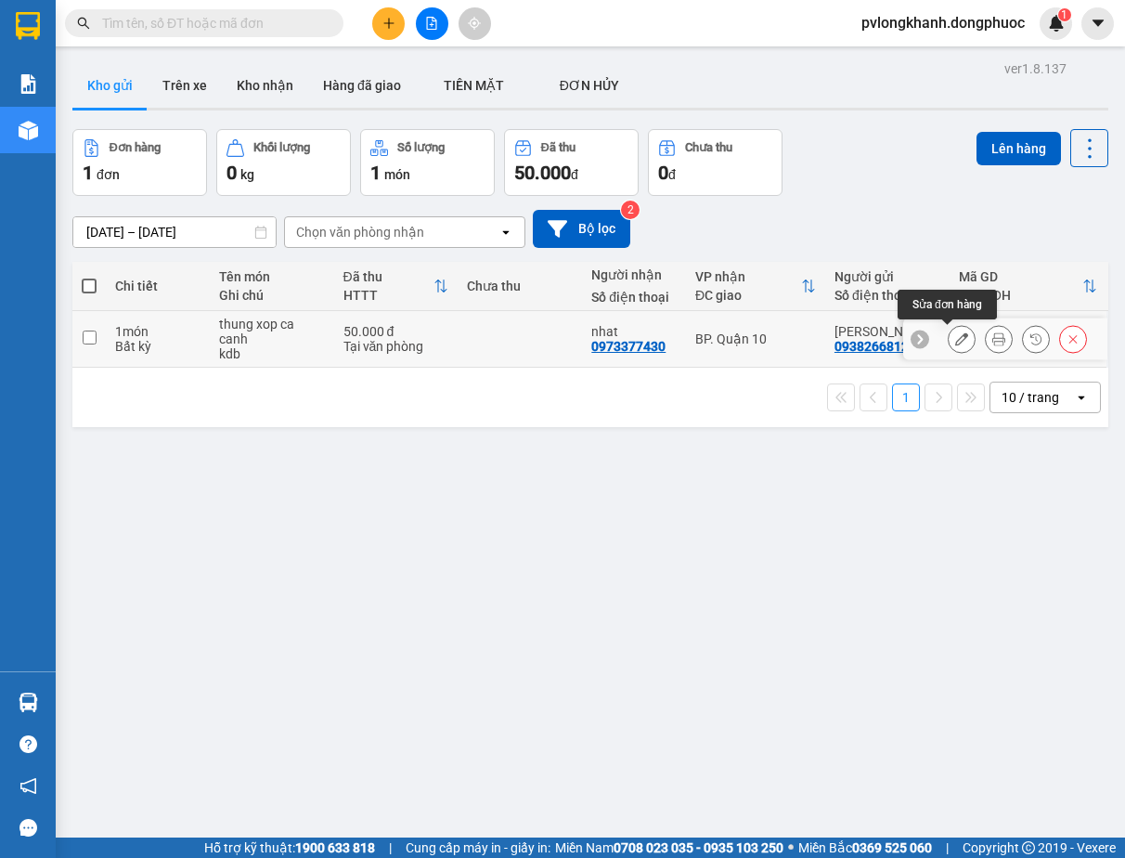
click at [955, 332] on icon at bounding box center [961, 338] width 13 height 13
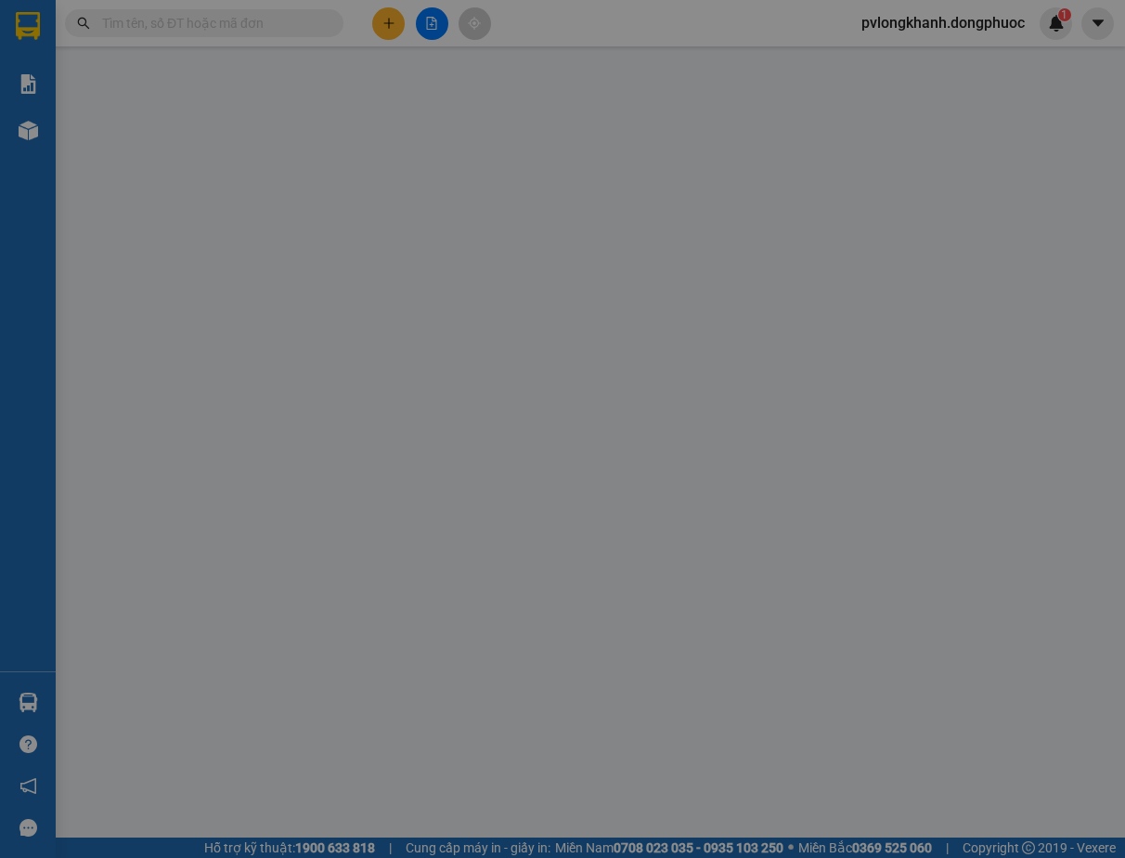
type input "0938266812"
type input "0973377430"
type input "kdb"
type input "50.000"
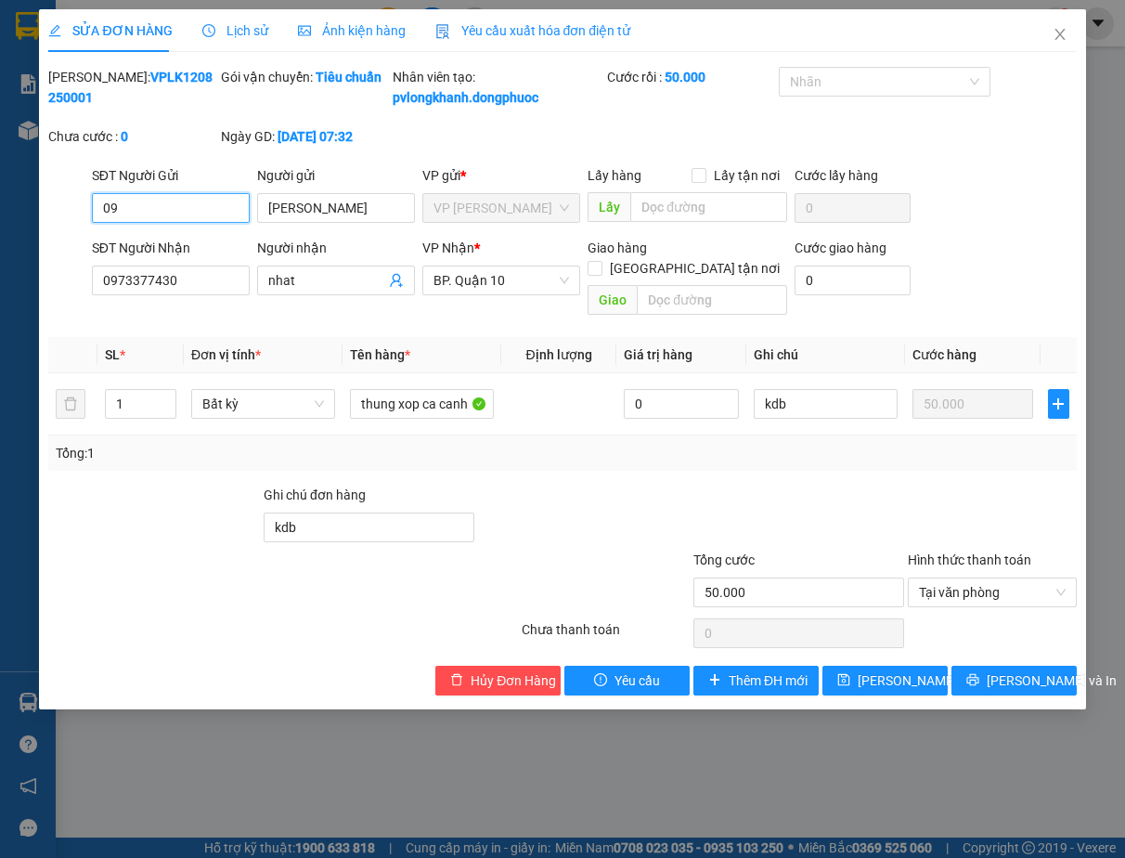
type input "0"
type input "0973377430"
click at [367, 217] on input "[PERSON_NAME]" at bounding box center [336, 208] width 158 height 30
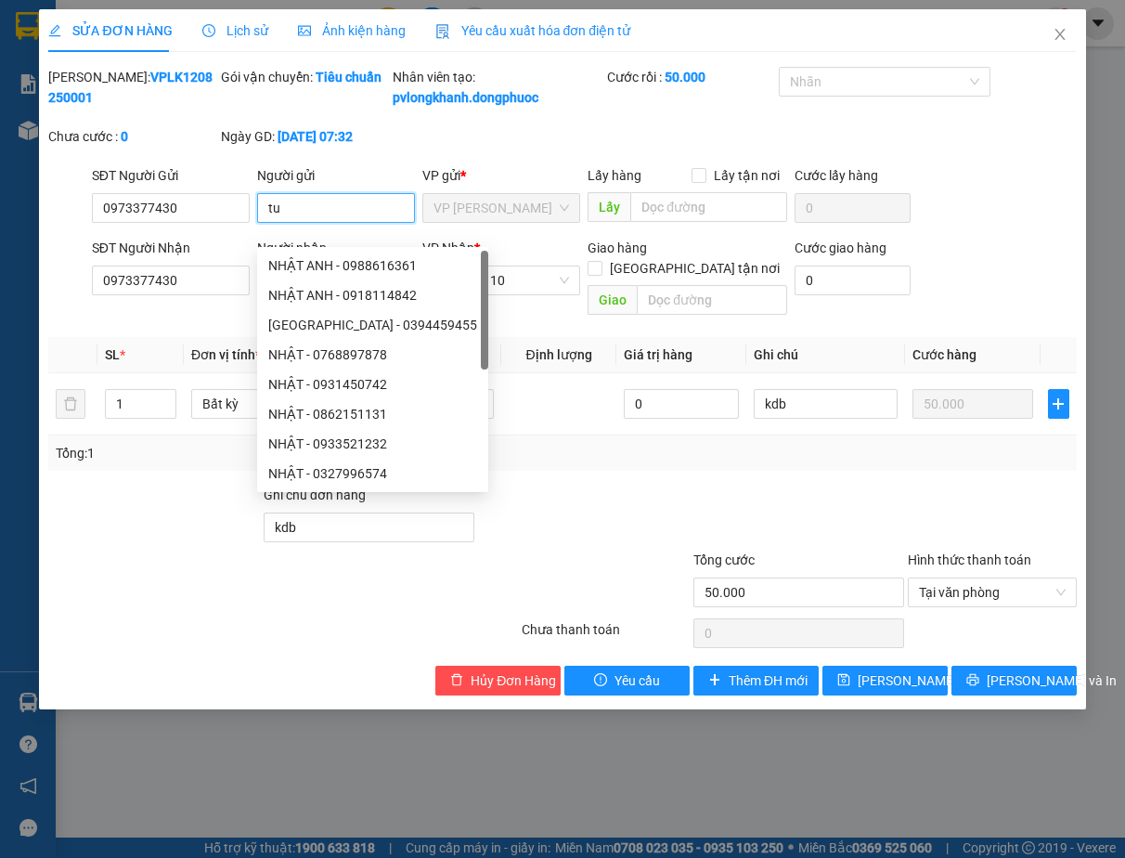
type input "t"
type input "nhat"
click at [214, 295] on input "0973377430" at bounding box center [171, 281] width 158 height 30
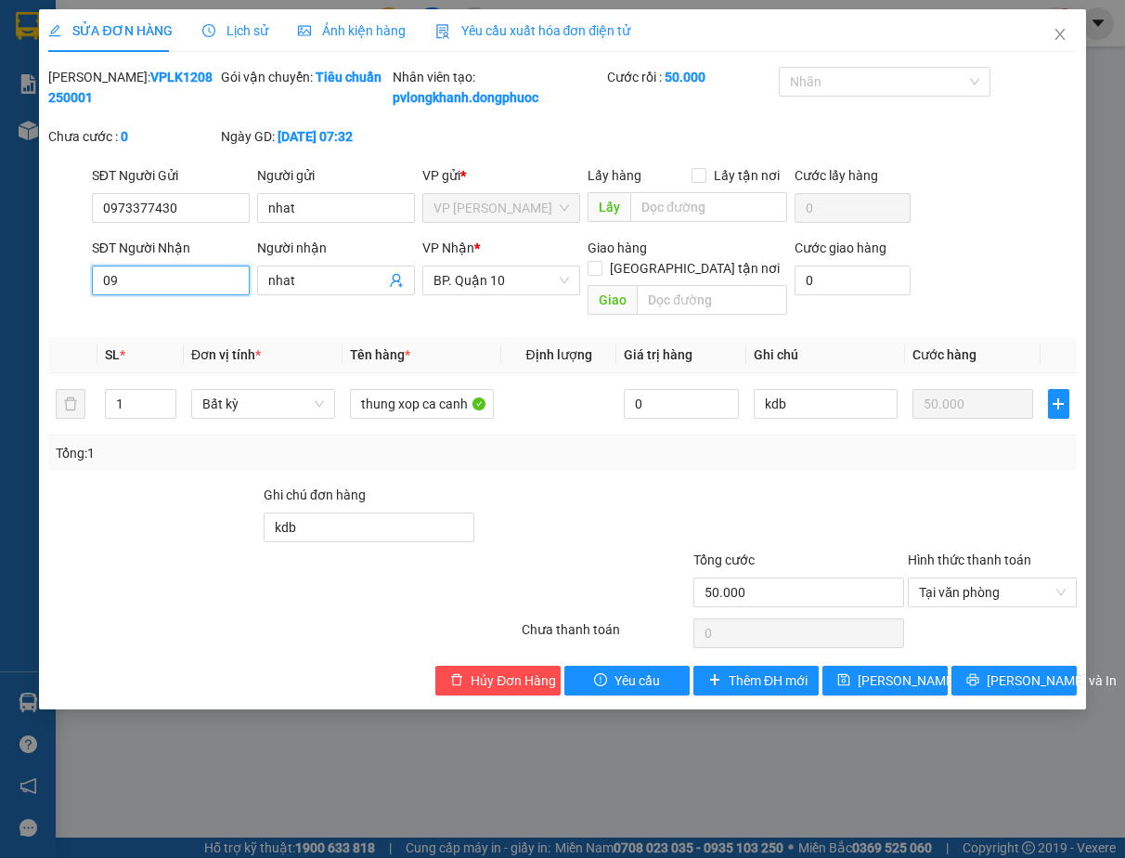
type input "0"
type input "0938266812"
click at [319, 291] on input "nhat" at bounding box center [326, 280] width 117 height 20
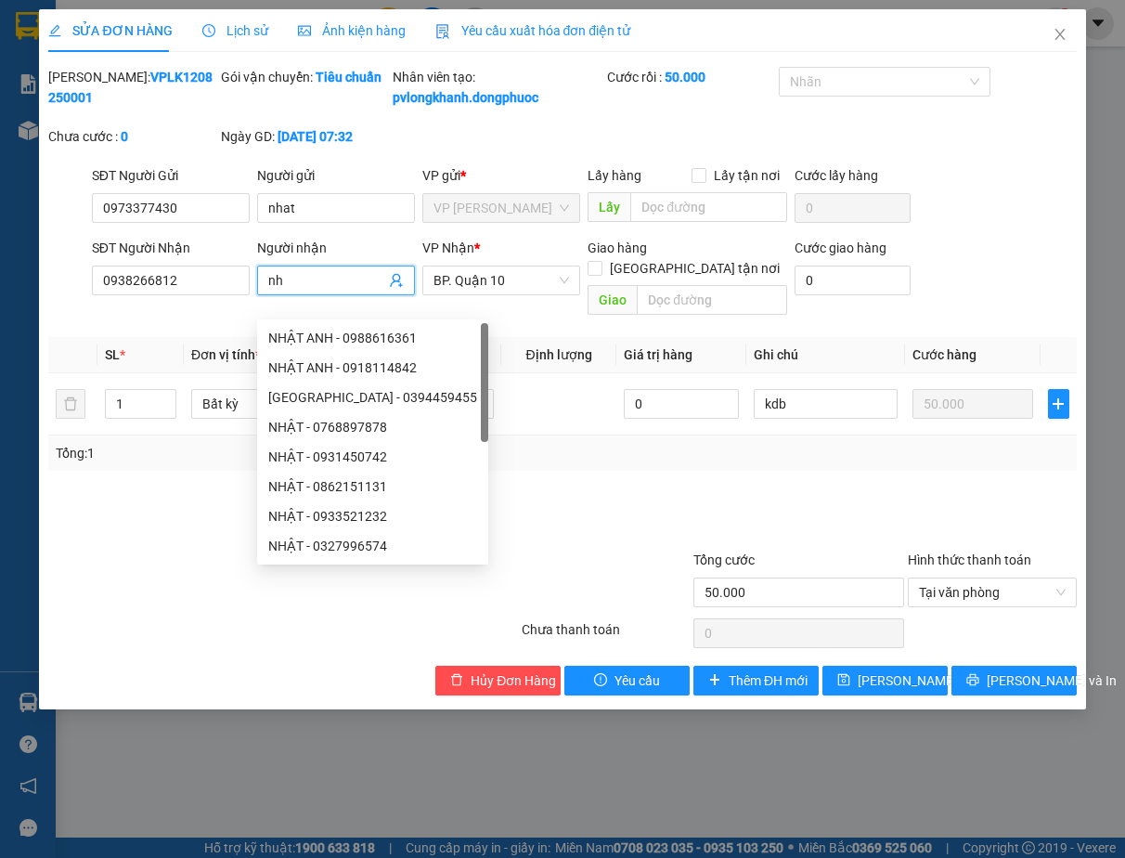
type input "n"
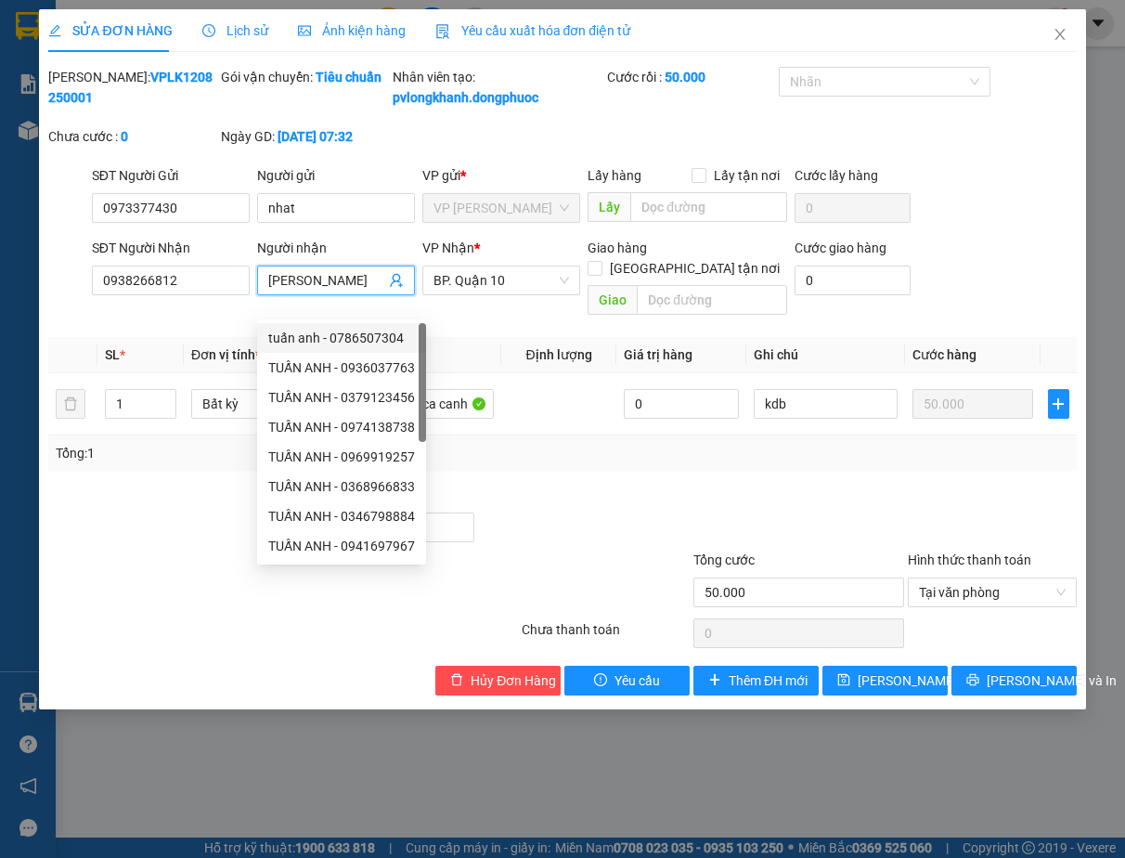
type input "[PERSON_NAME]"
click at [586, 493] on div at bounding box center [583, 517] width 214 height 65
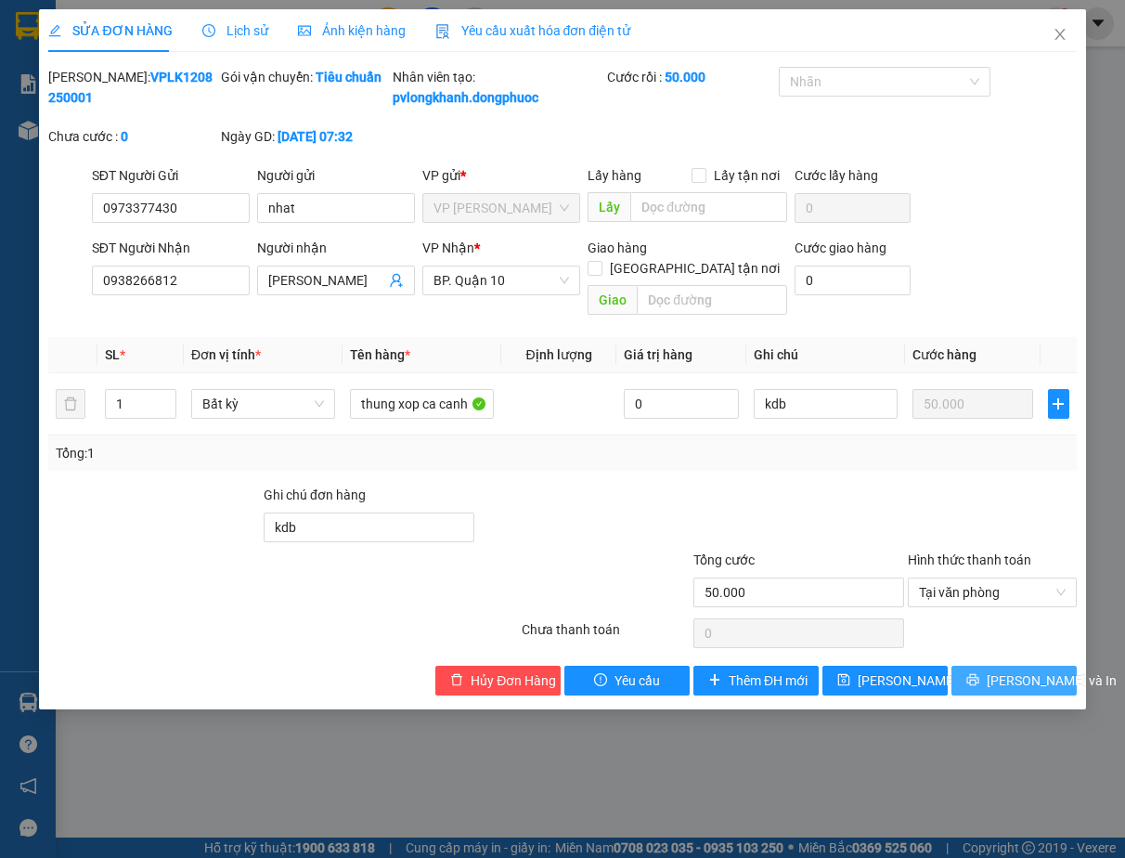
click at [1004, 675] on span "[PERSON_NAME] và In" at bounding box center [1052, 680] width 130 height 20
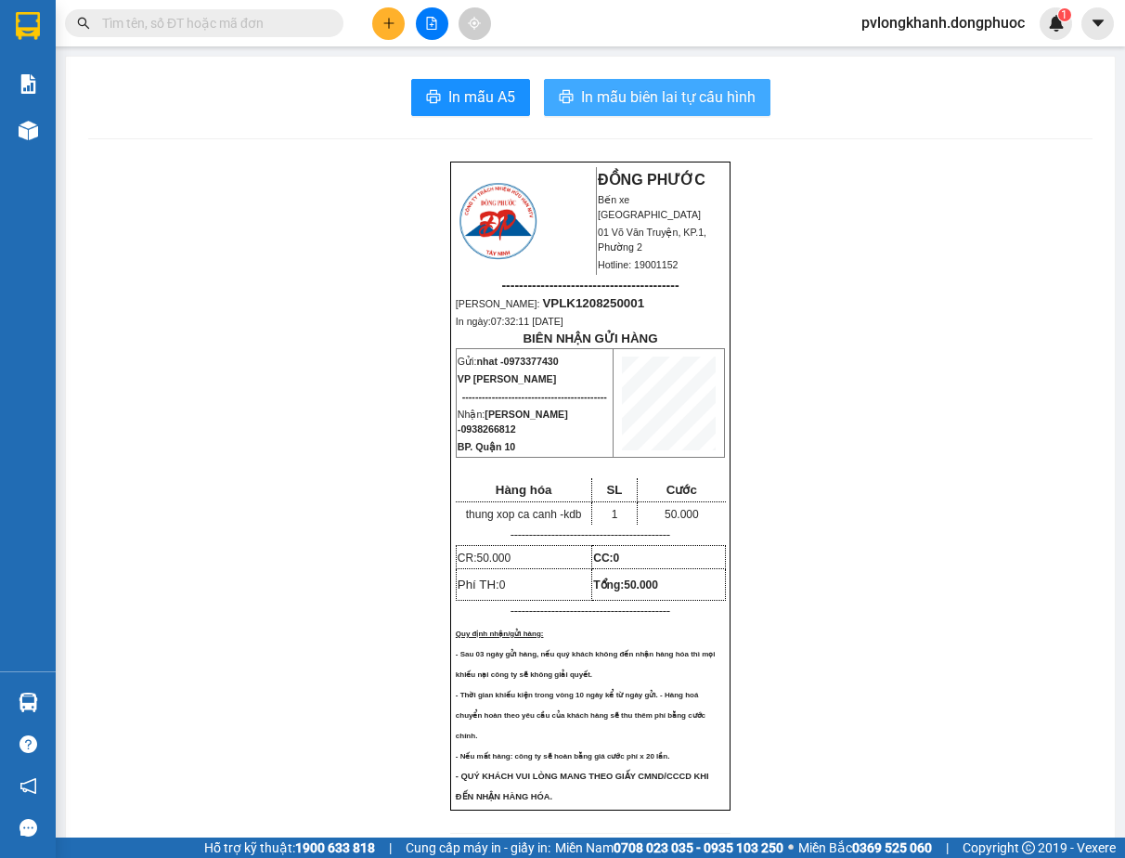
click at [698, 100] on span "In mẫu biên lai tự cấu hình" at bounding box center [668, 96] width 175 height 23
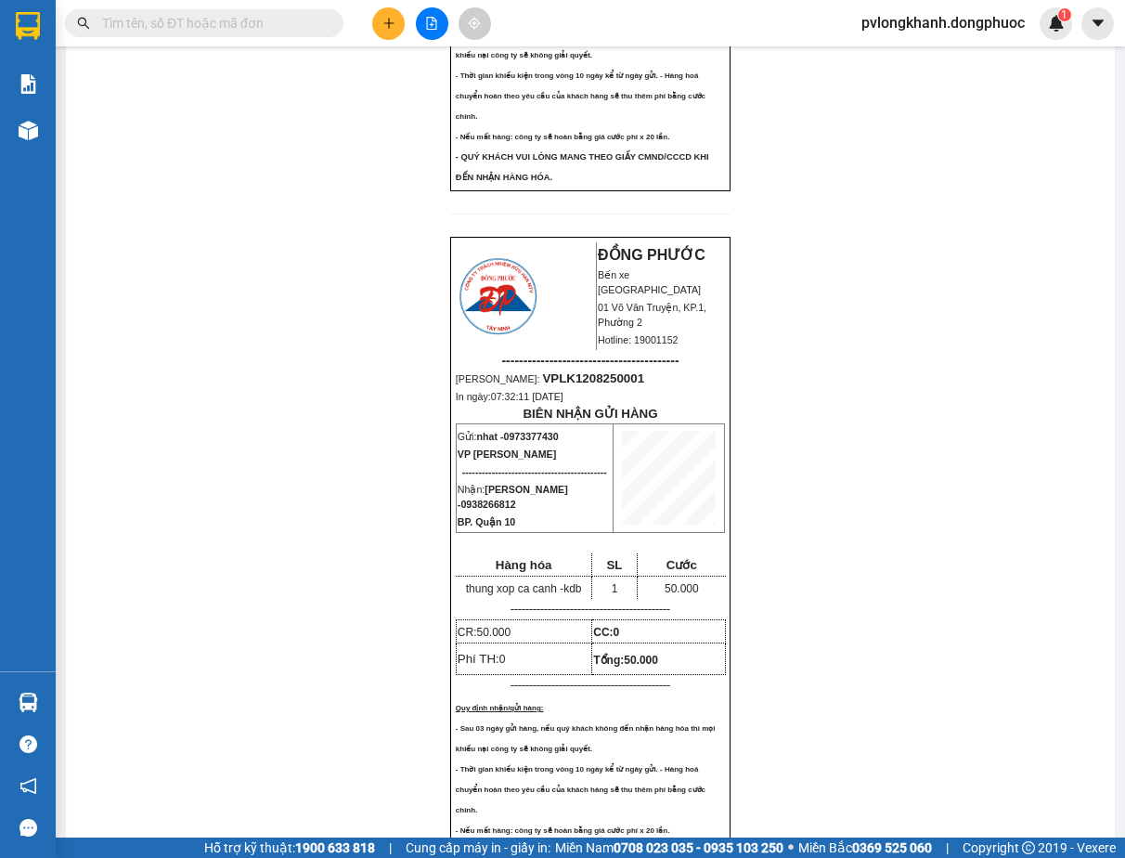
scroll to position [743, 0]
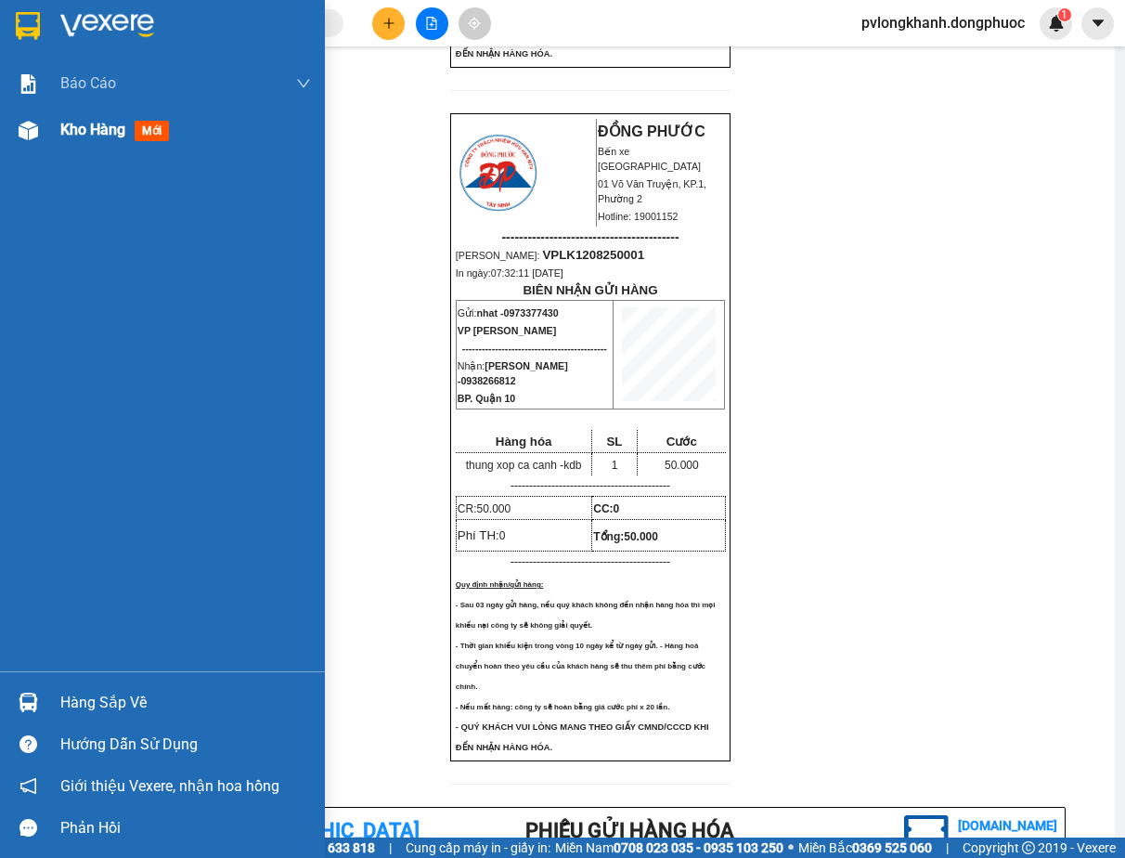
click at [58, 123] on div "Kho hàng mới" at bounding box center [162, 130] width 325 height 46
